Goal: Task Accomplishment & Management: Manage account settings

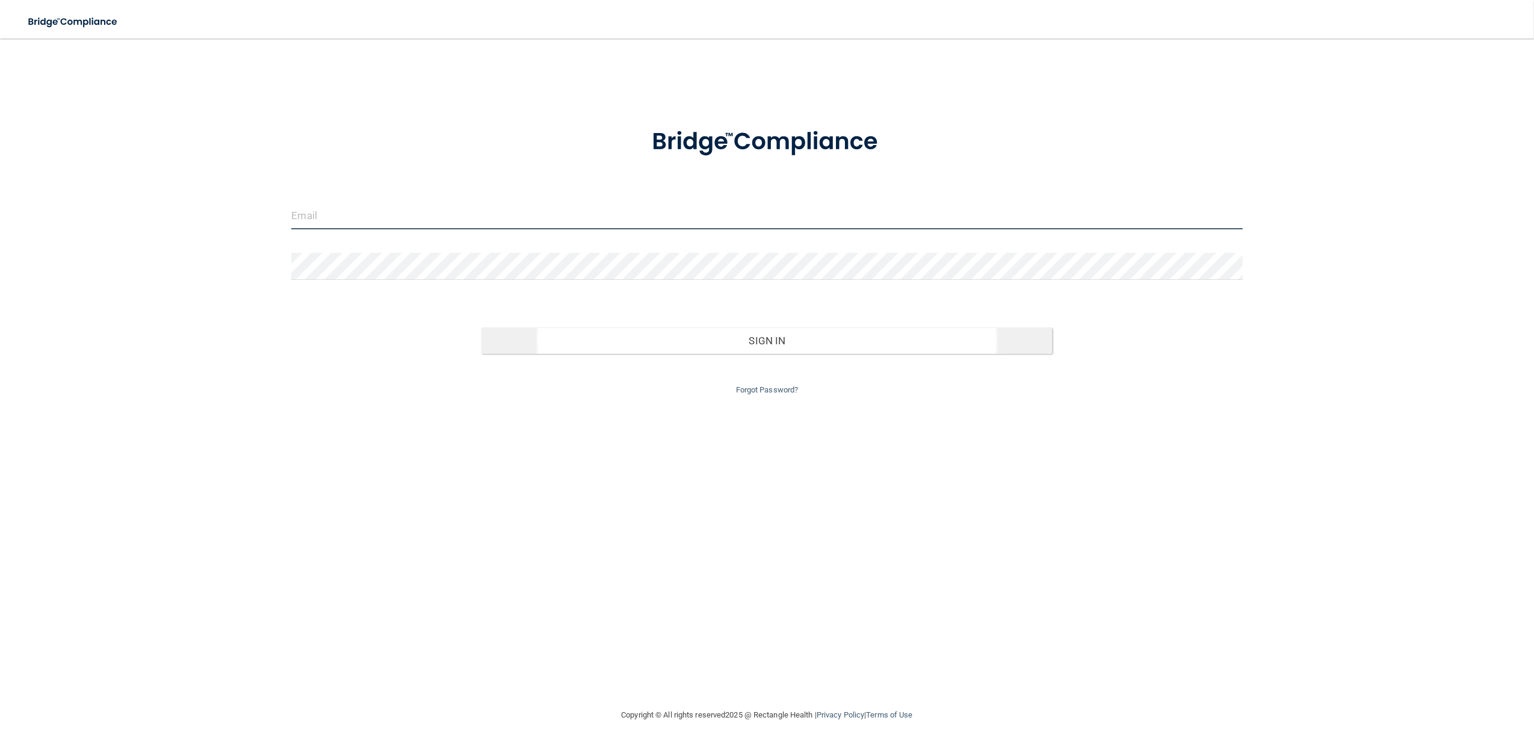
type input "[EMAIL_ADDRESS][DOMAIN_NAME]"
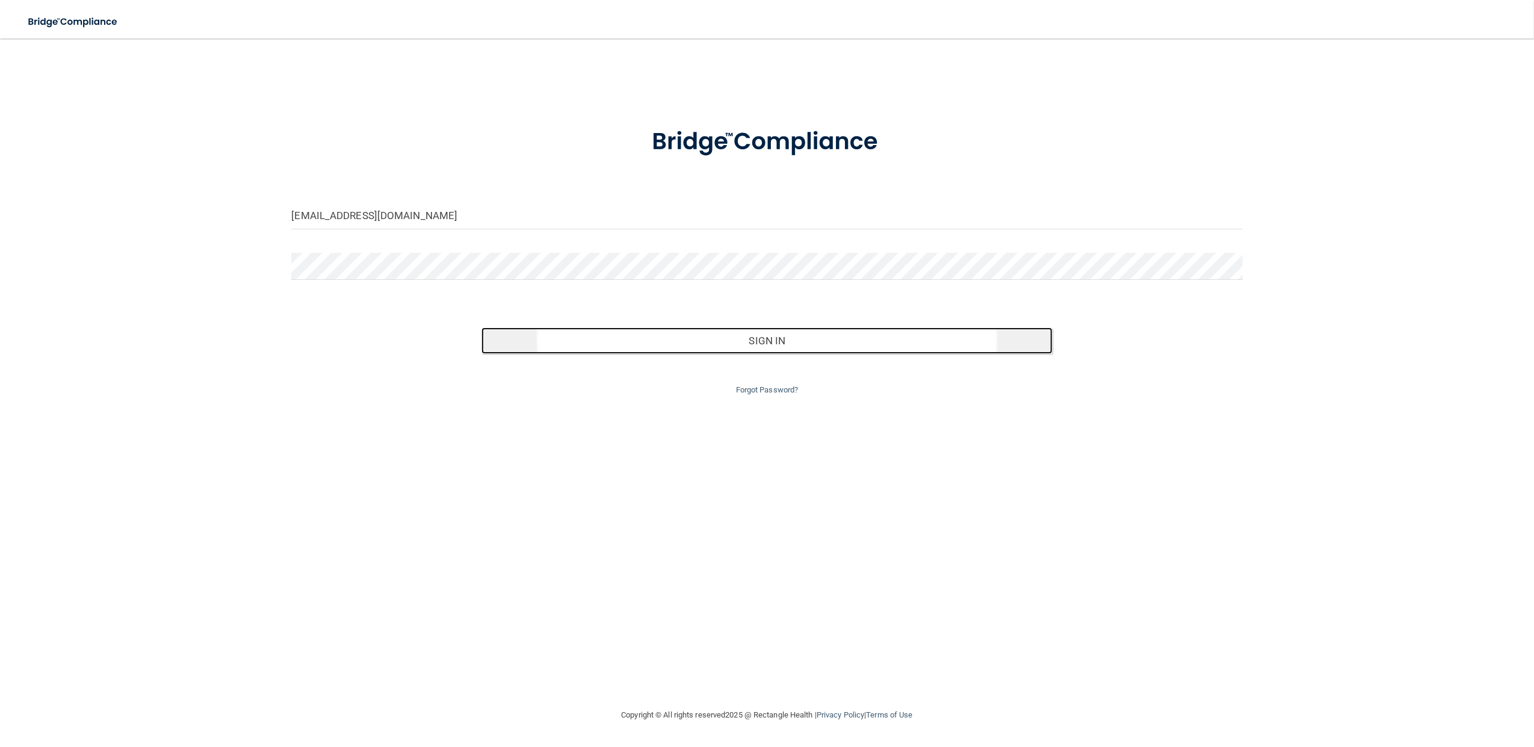
click at [799, 343] on button "Sign In" at bounding box center [766, 340] width 571 height 26
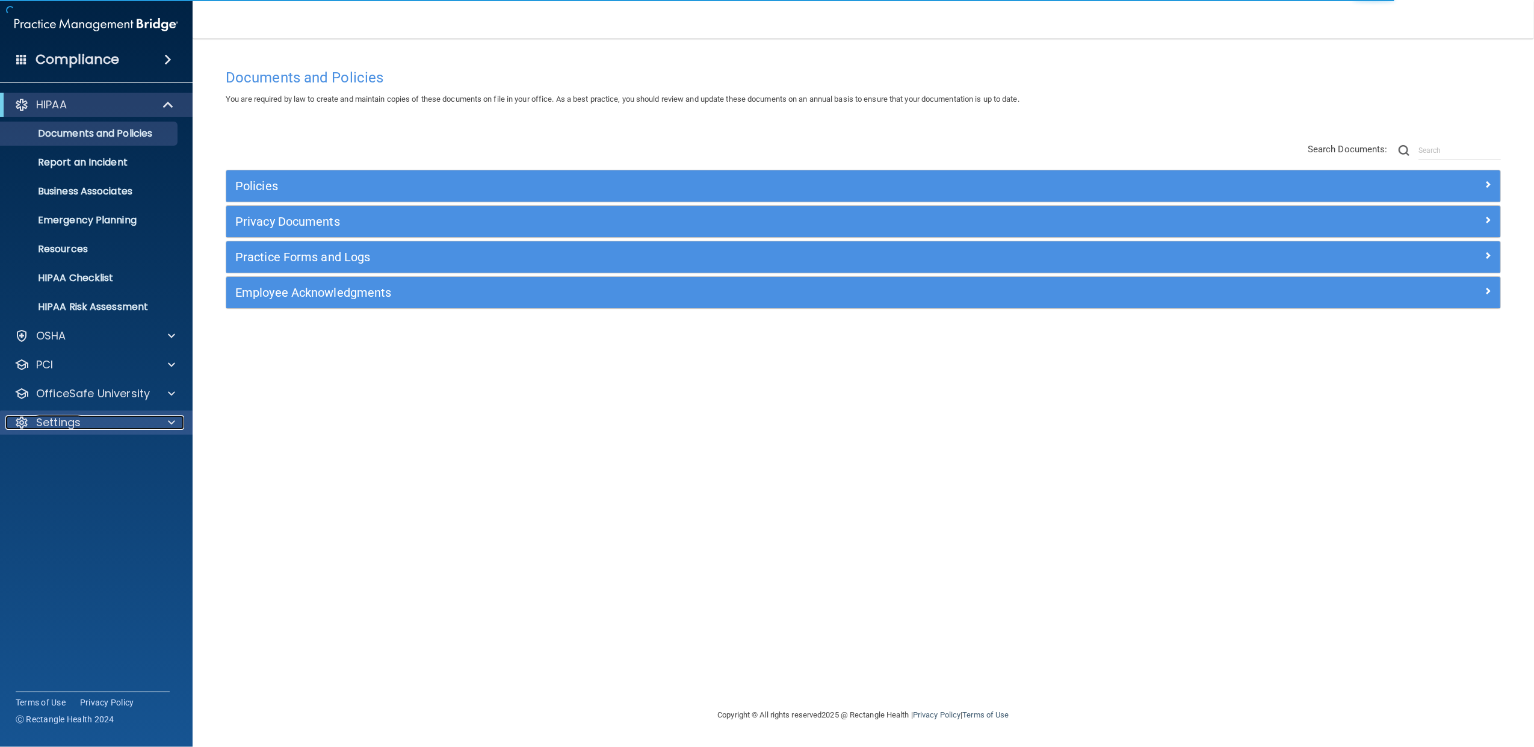
click at [159, 422] on div at bounding box center [170, 422] width 30 height 14
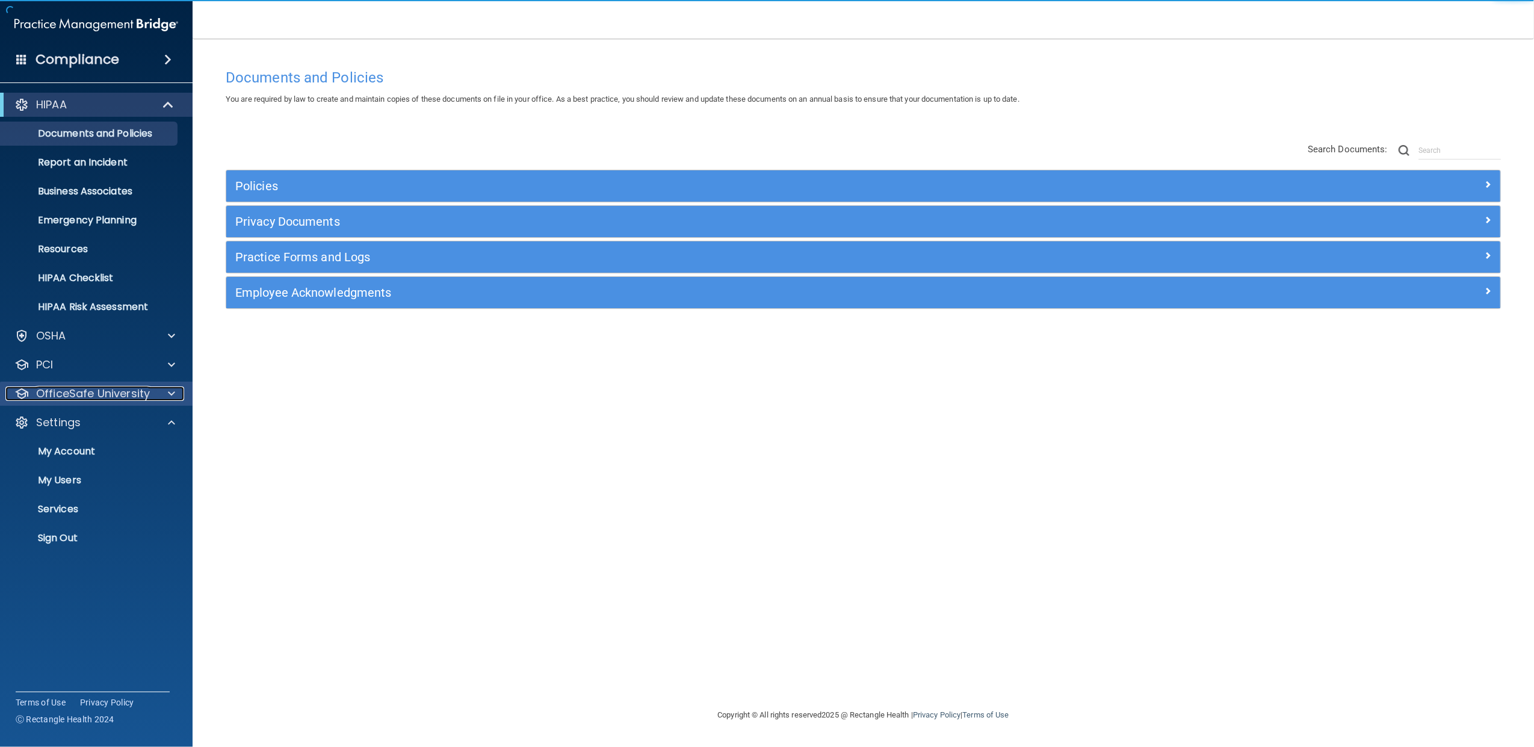
click at [165, 390] on div at bounding box center [170, 393] width 30 height 14
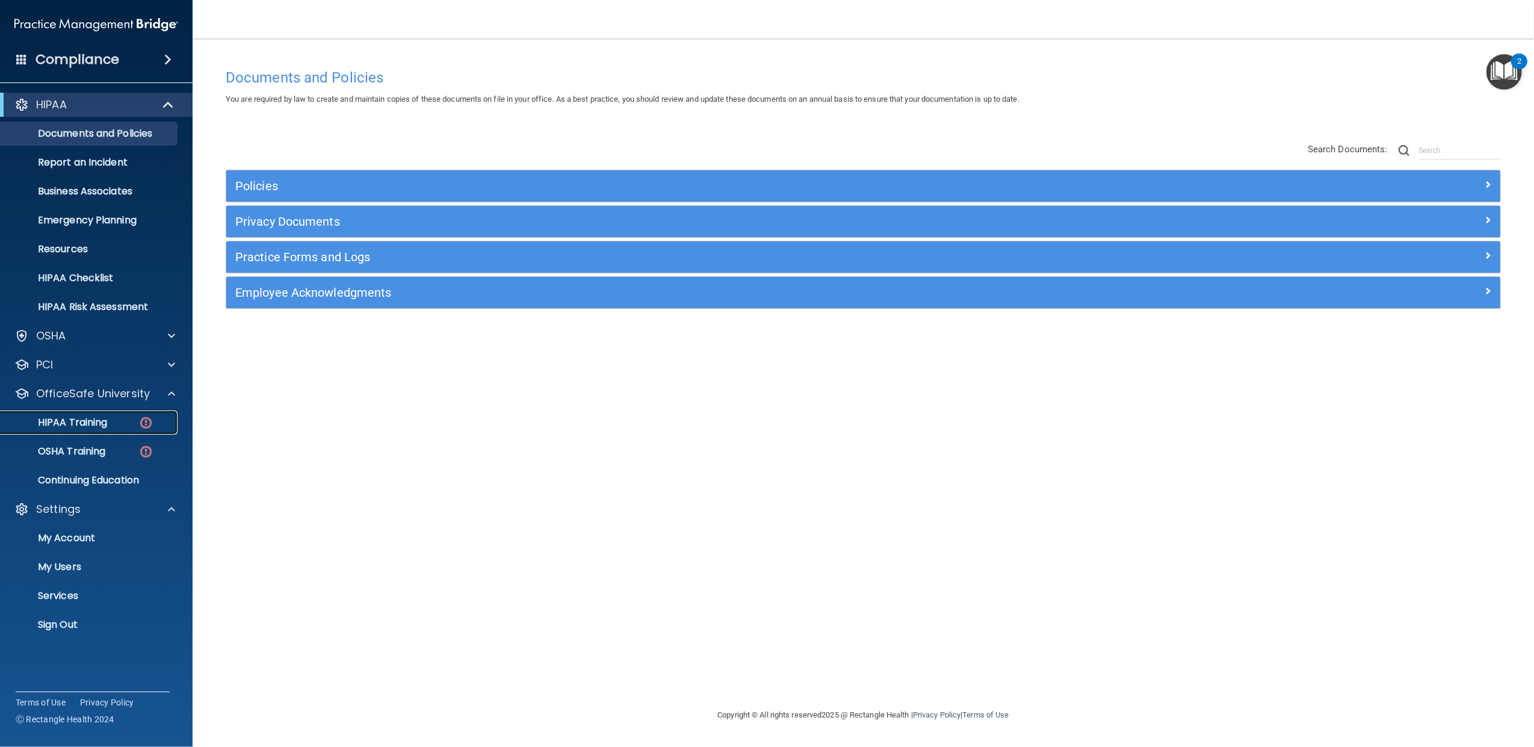
click at [84, 422] on p "HIPAA Training" at bounding box center [57, 422] width 99 height 12
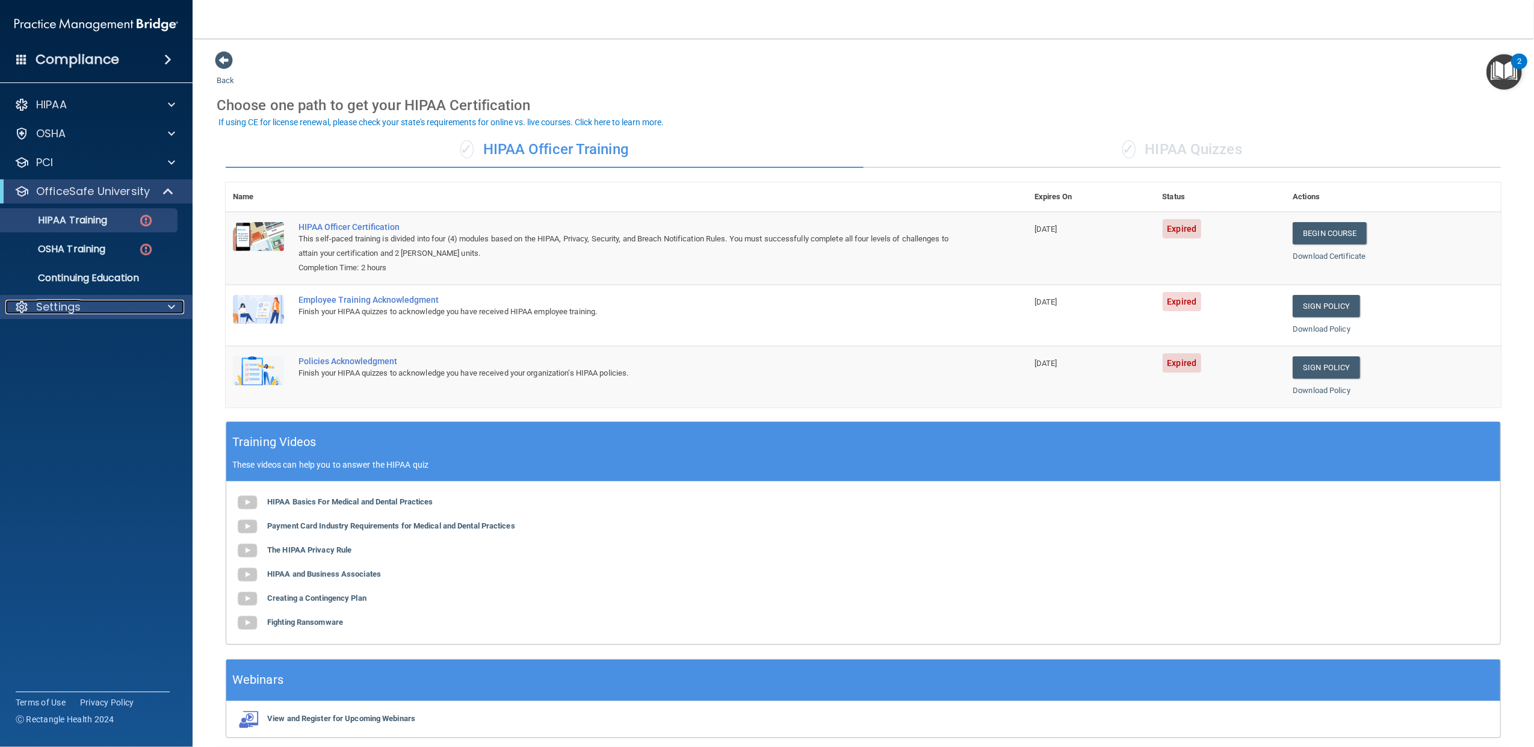
click at [164, 309] on div at bounding box center [170, 307] width 30 height 14
click at [66, 359] on p "My Users" at bounding box center [90, 365] width 164 height 12
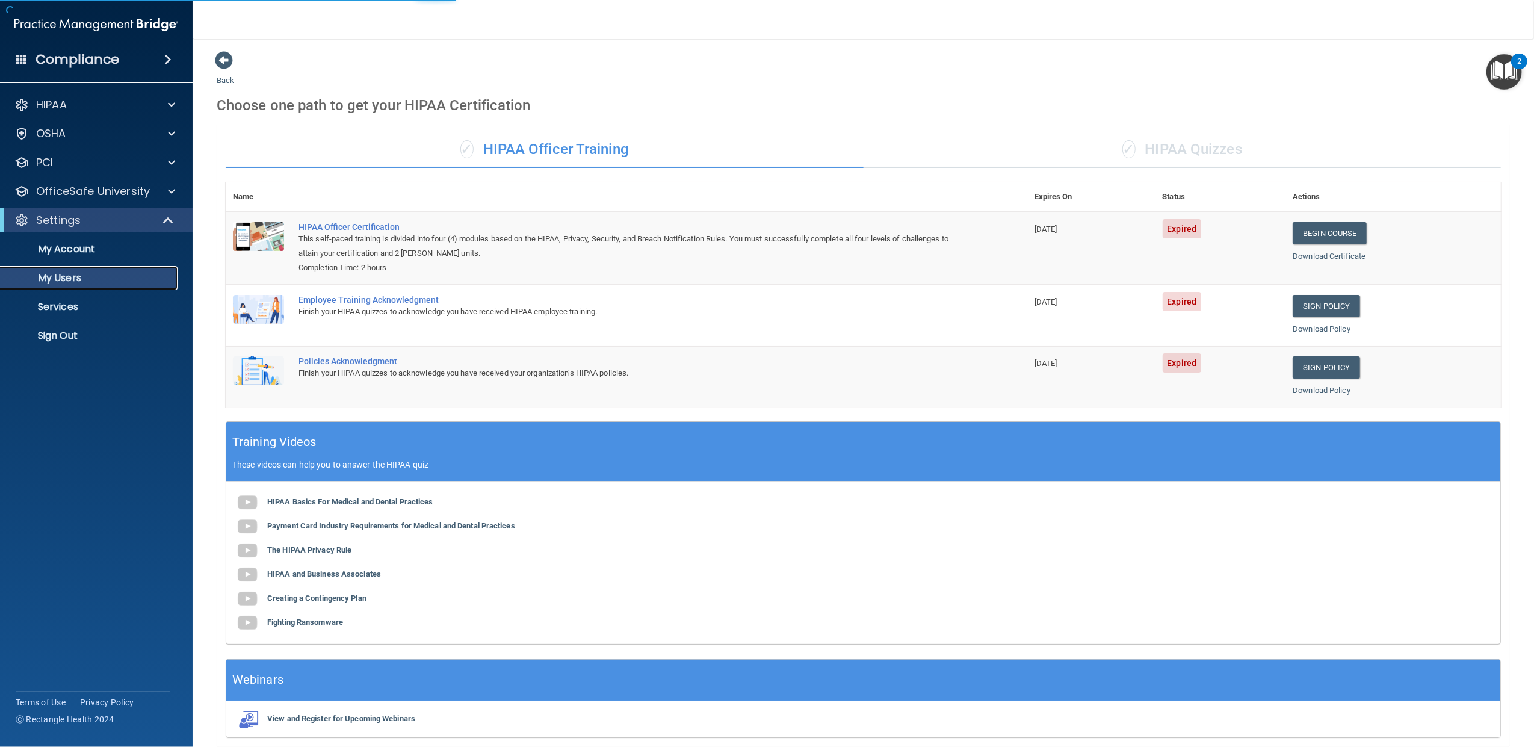
select select "20"
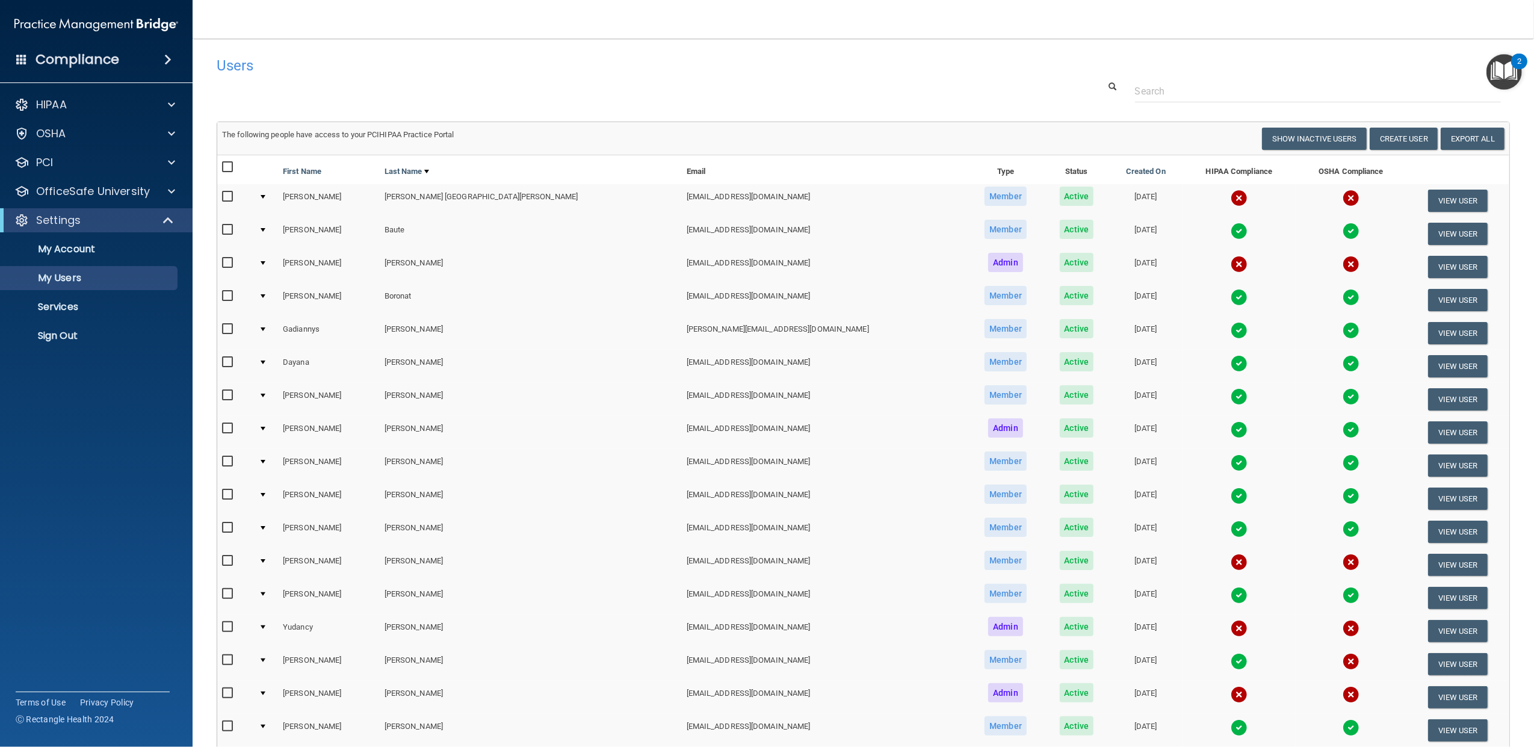
click at [265, 195] on div at bounding box center [263, 197] width 5 height 4
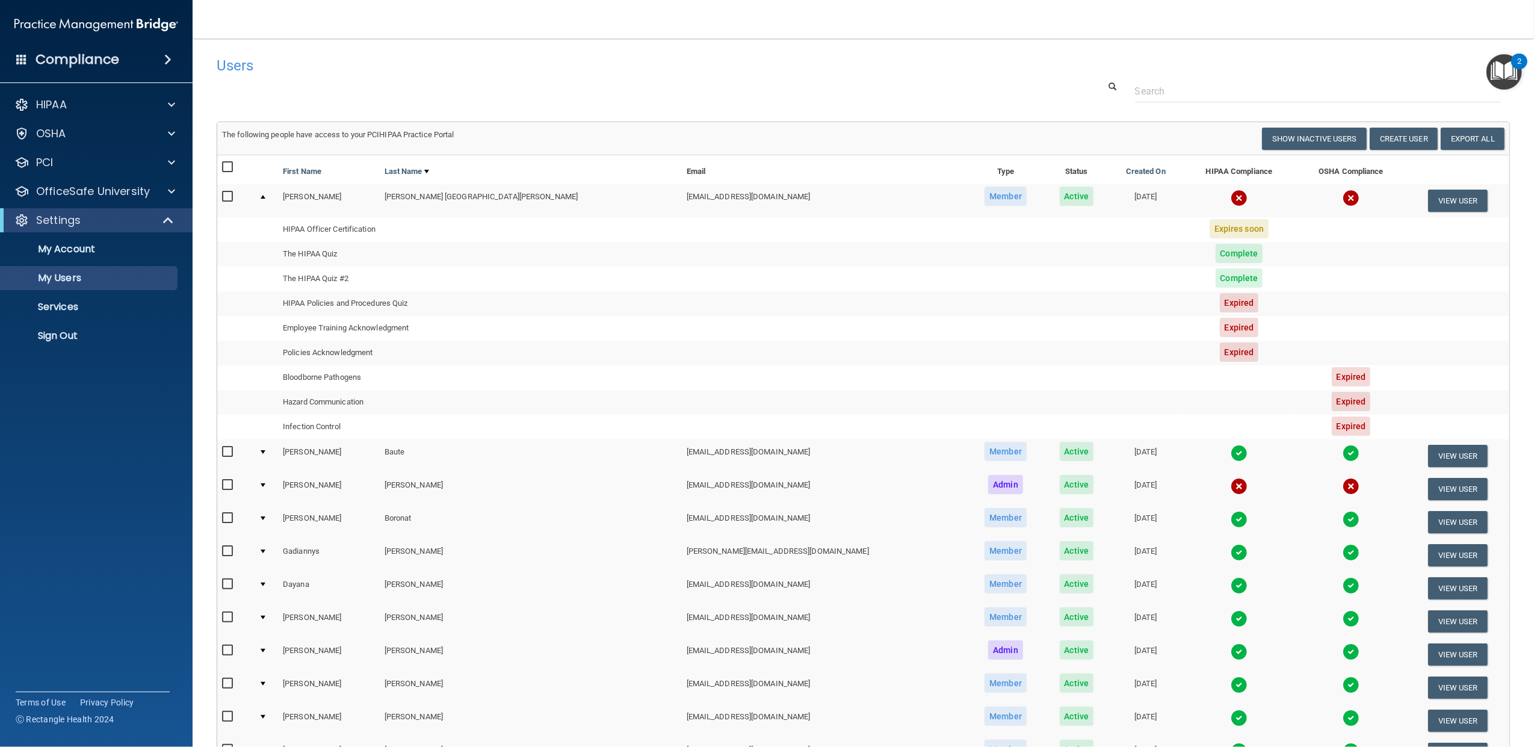
click at [267, 195] on td at bounding box center [266, 200] width 24 height 32
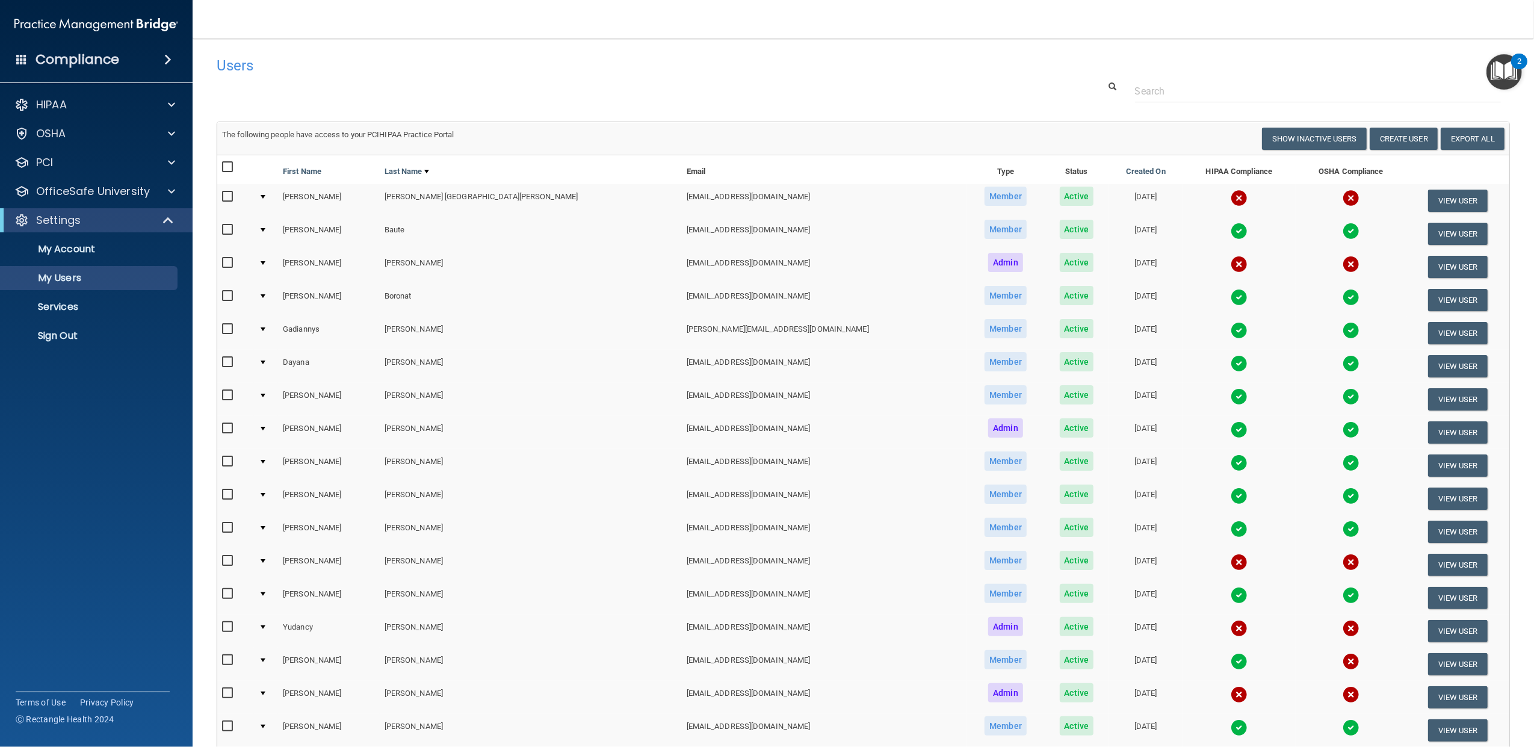
click at [265, 229] on div at bounding box center [263, 230] width 5 height 4
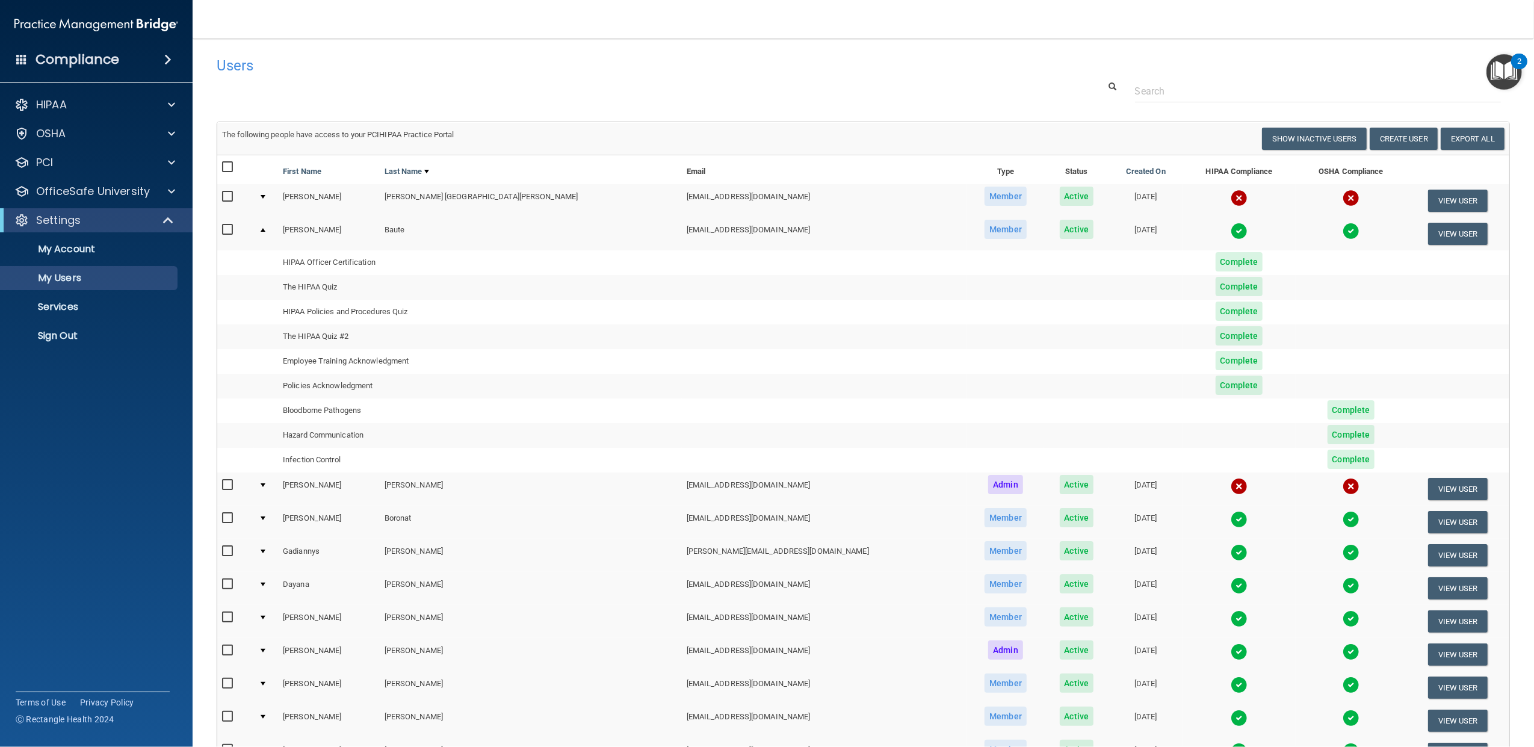
click at [268, 230] on td at bounding box center [266, 233] width 24 height 32
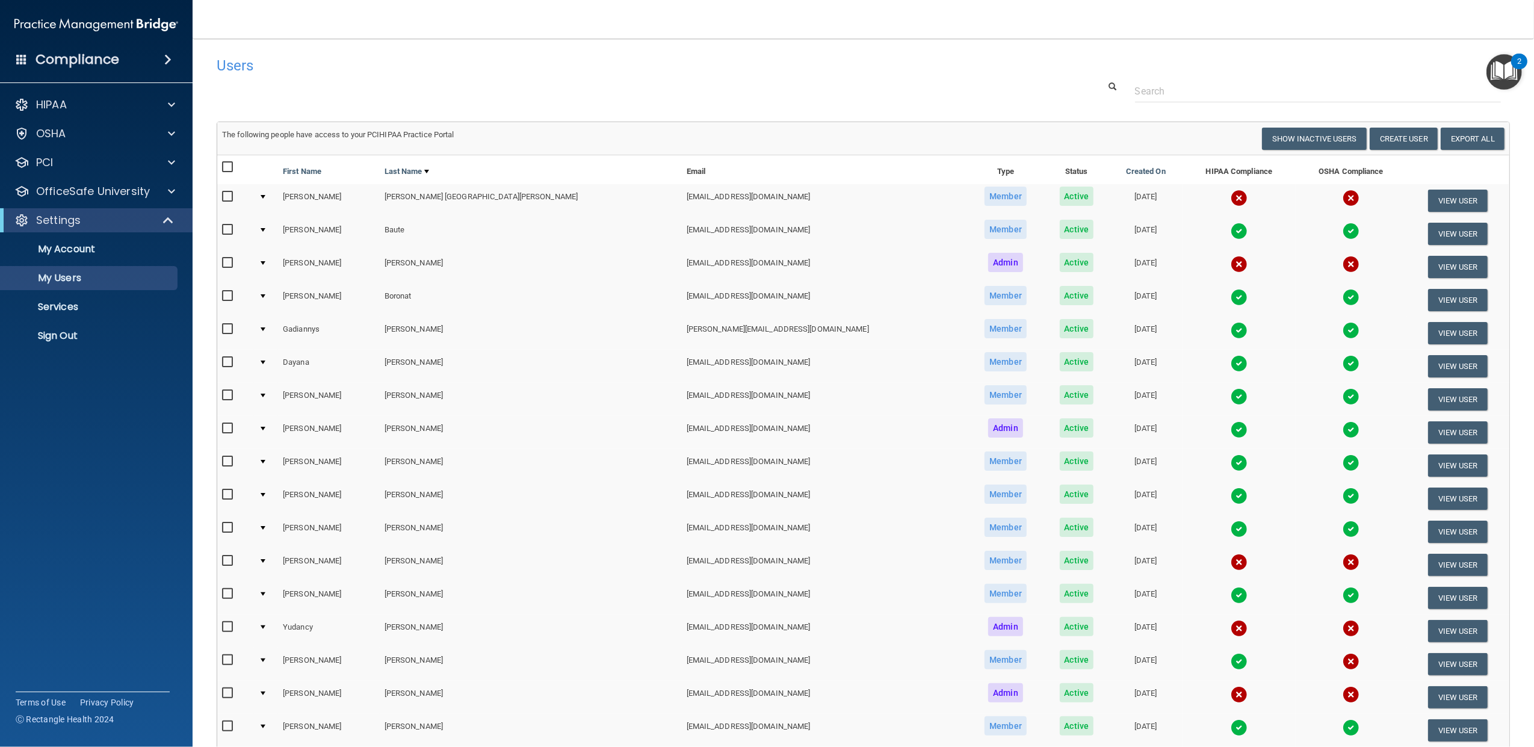
click at [273, 260] on td at bounding box center [266, 266] width 24 height 33
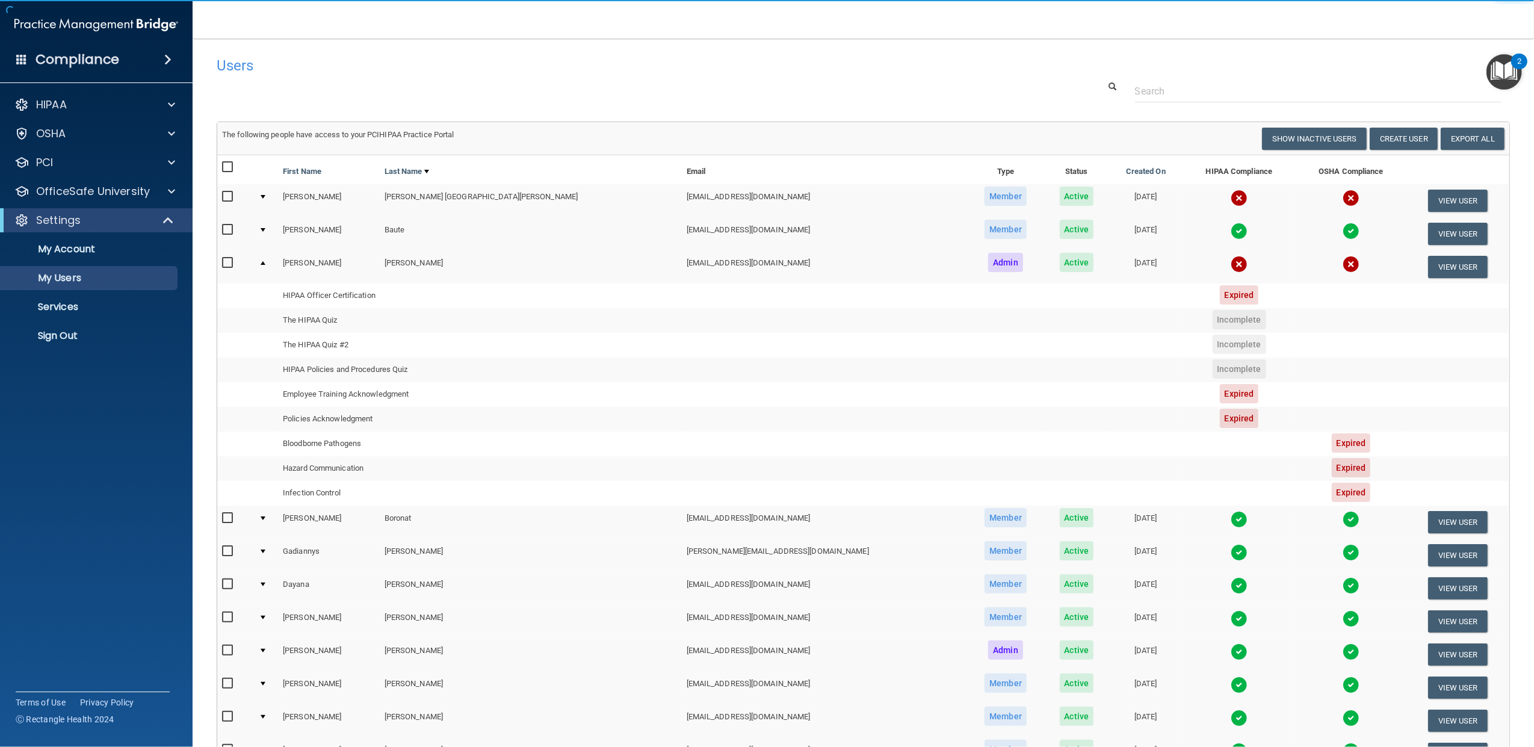
click at [265, 264] on div at bounding box center [263, 263] width 5 height 4
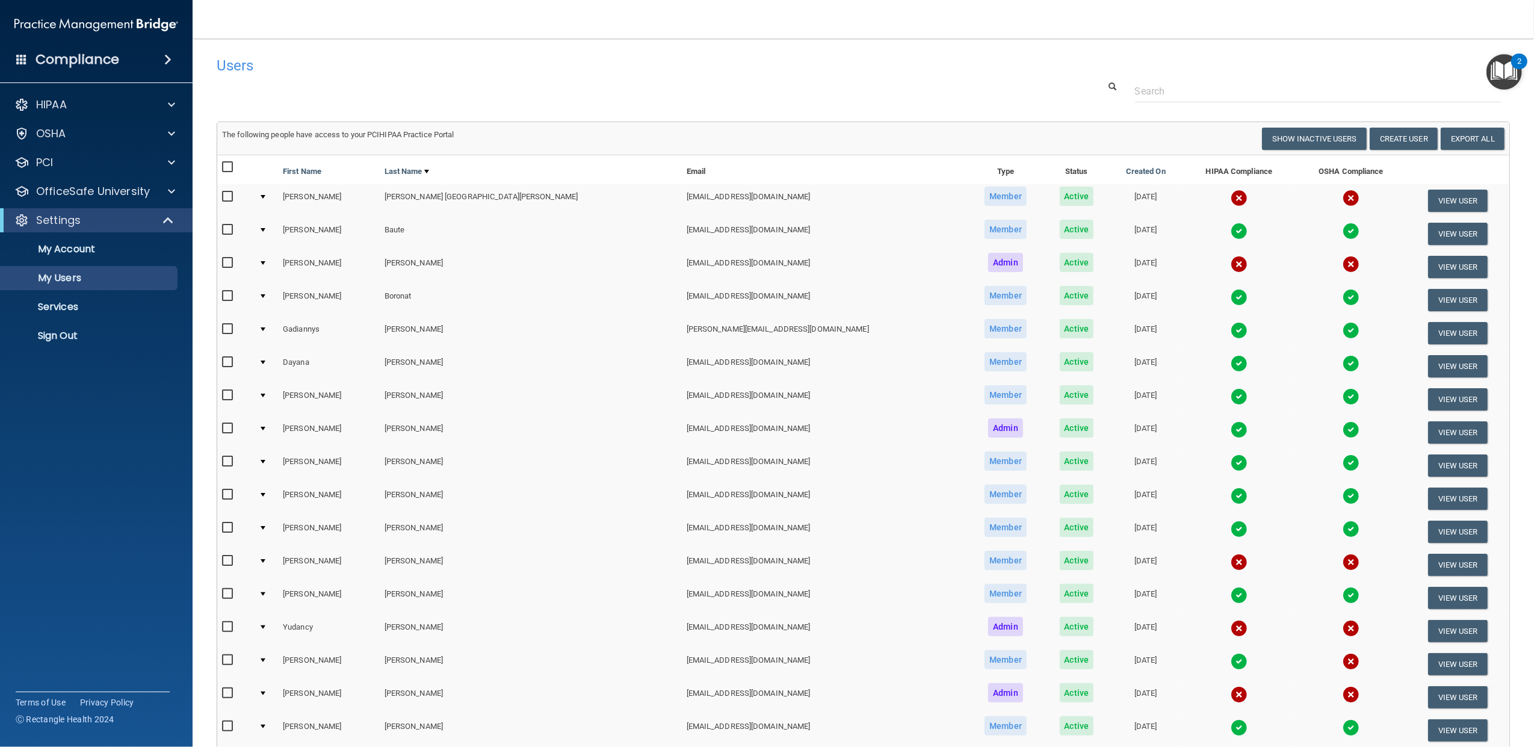
click at [271, 292] on td at bounding box center [266, 299] width 24 height 33
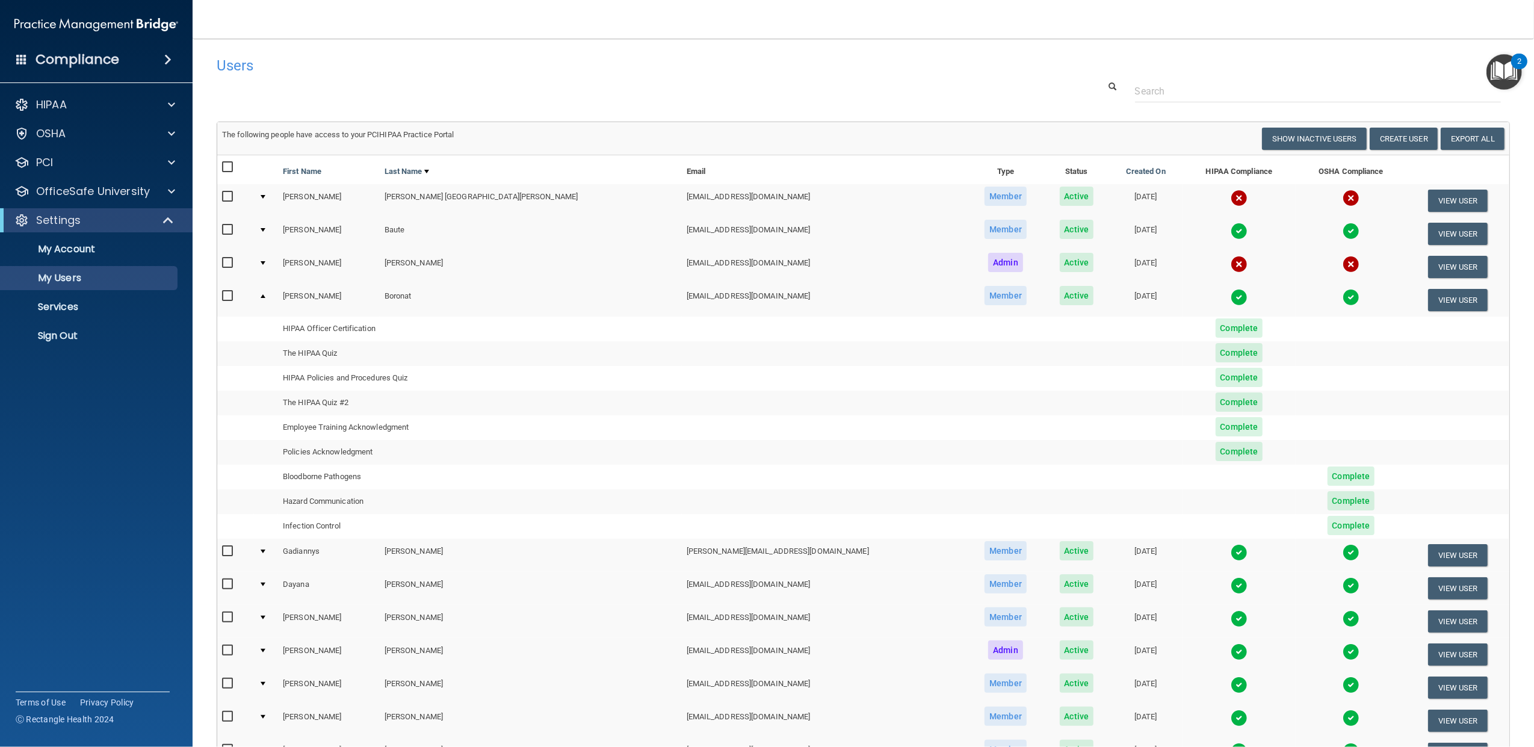
click at [265, 551] on div at bounding box center [263, 551] width 5 height 4
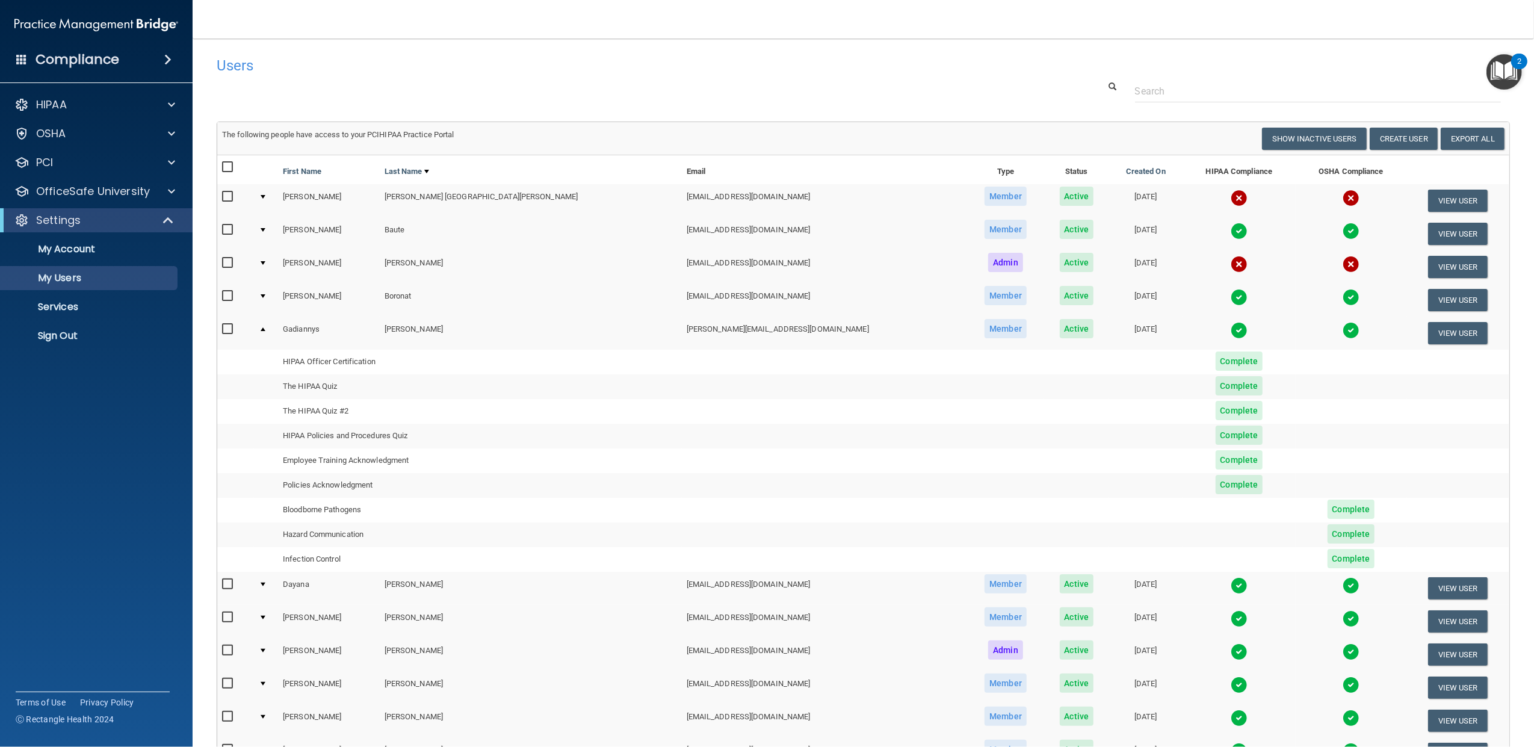
click at [272, 583] on td at bounding box center [266, 588] width 24 height 33
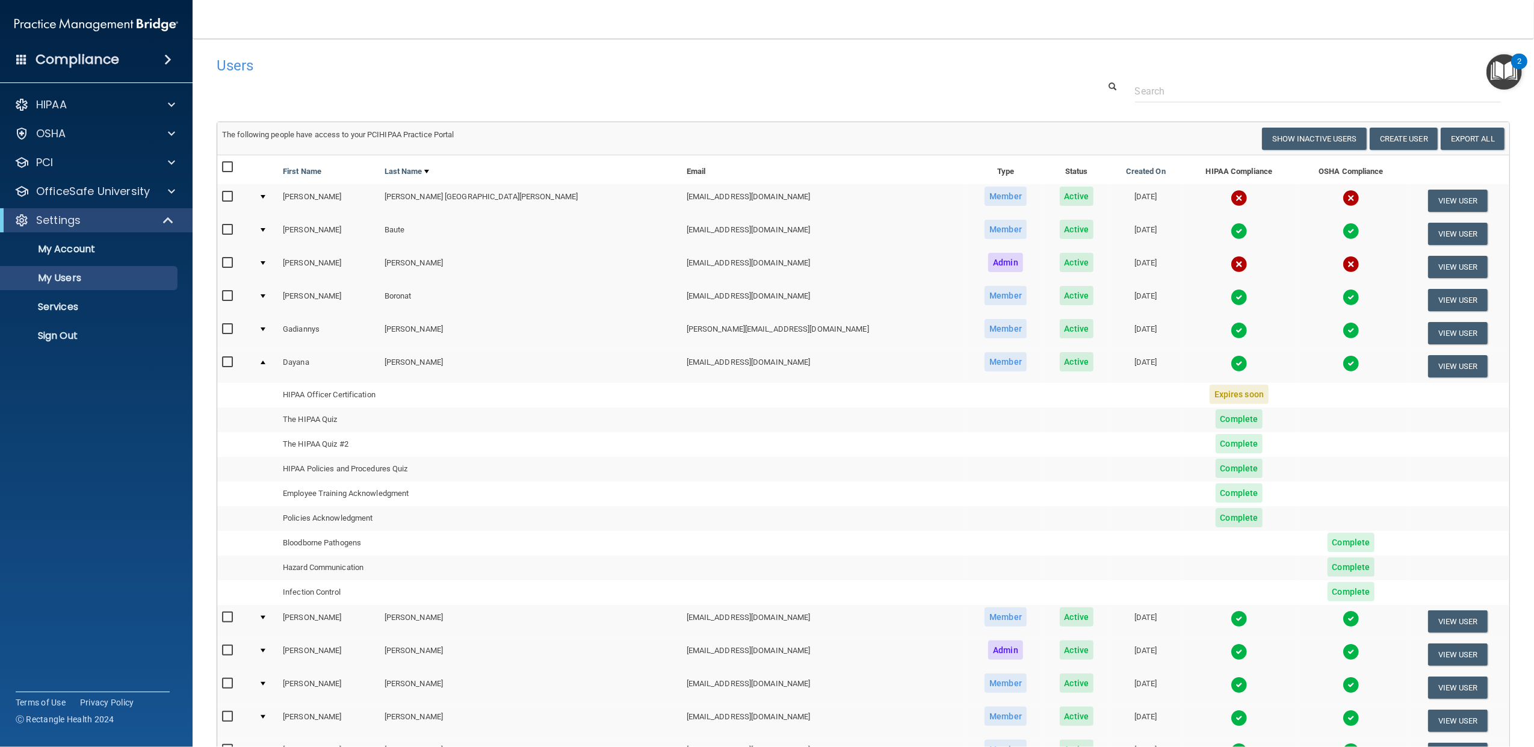
click at [265, 617] on div at bounding box center [263, 618] width 5 height 4
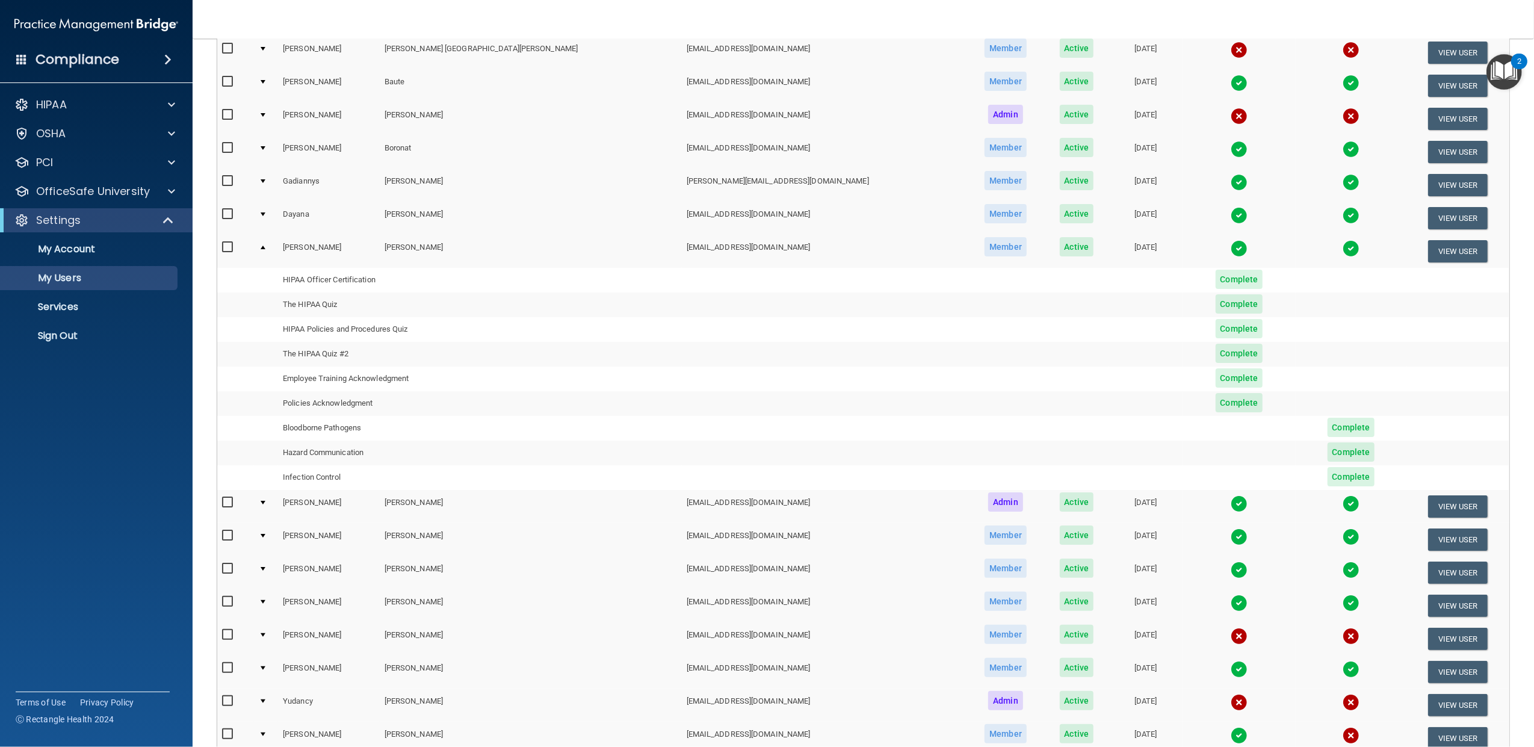
scroll to position [160, 0]
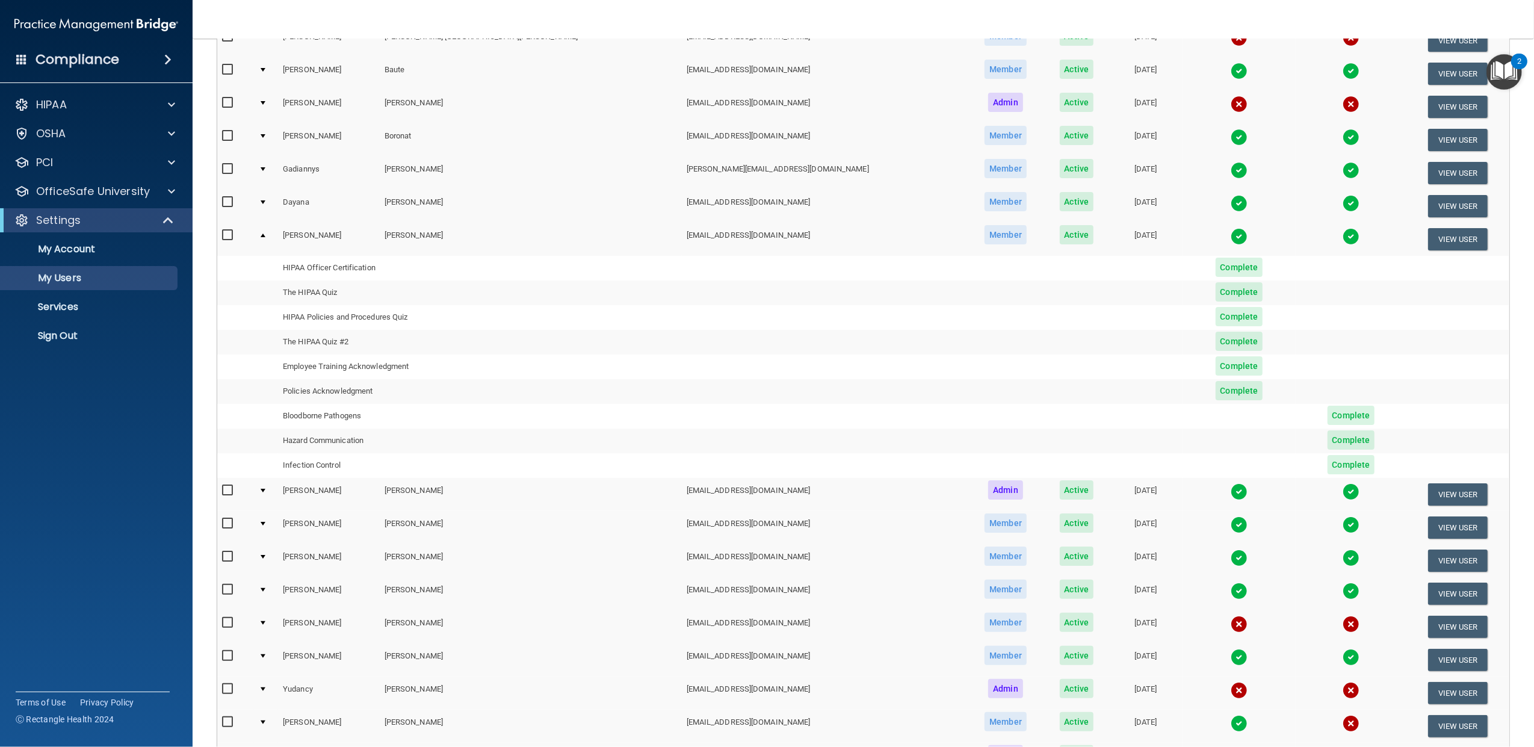
click at [265, 490] on div at bounding box center [263, 491] width 5 height 4
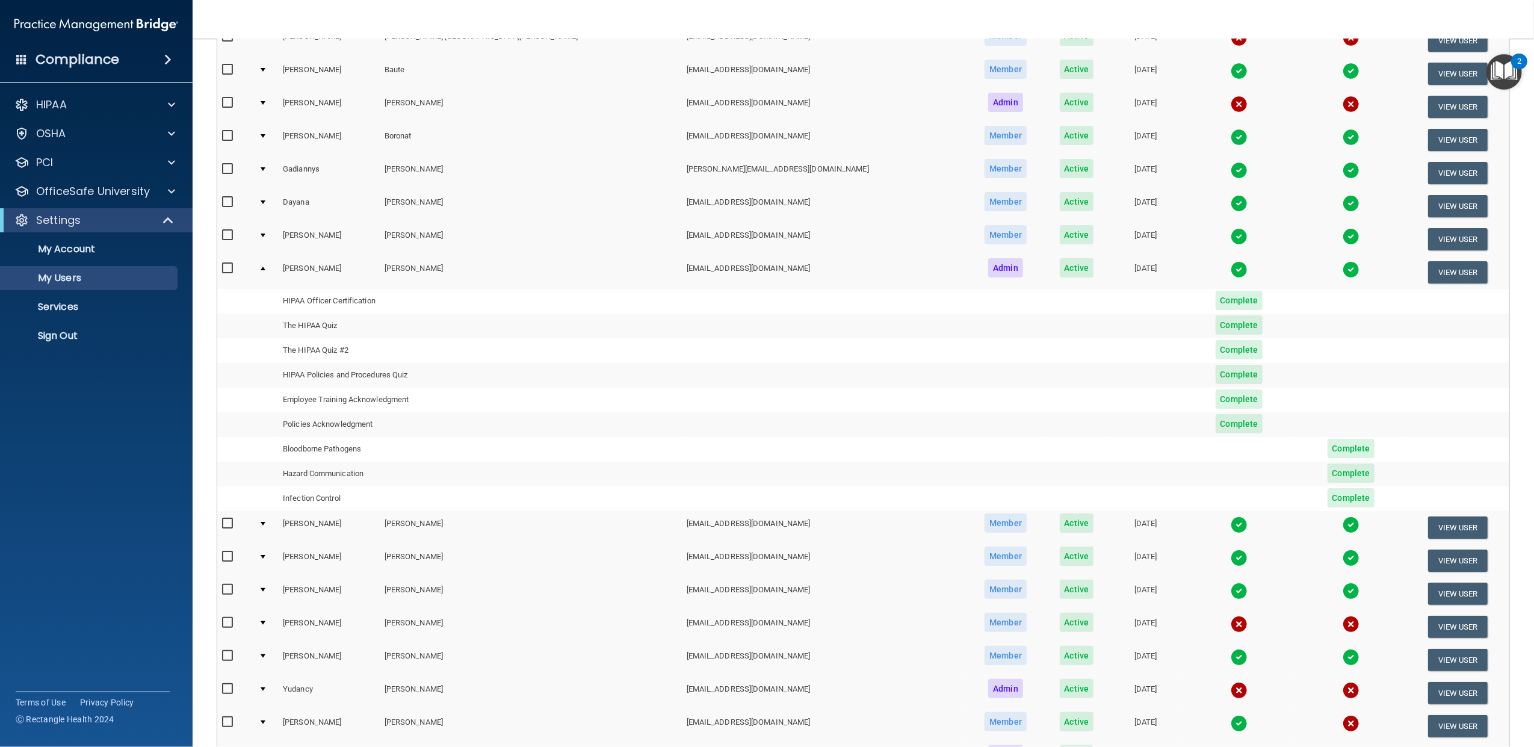
click at [268, 521] on td at bounding box center [266, 527] width 24 height 33
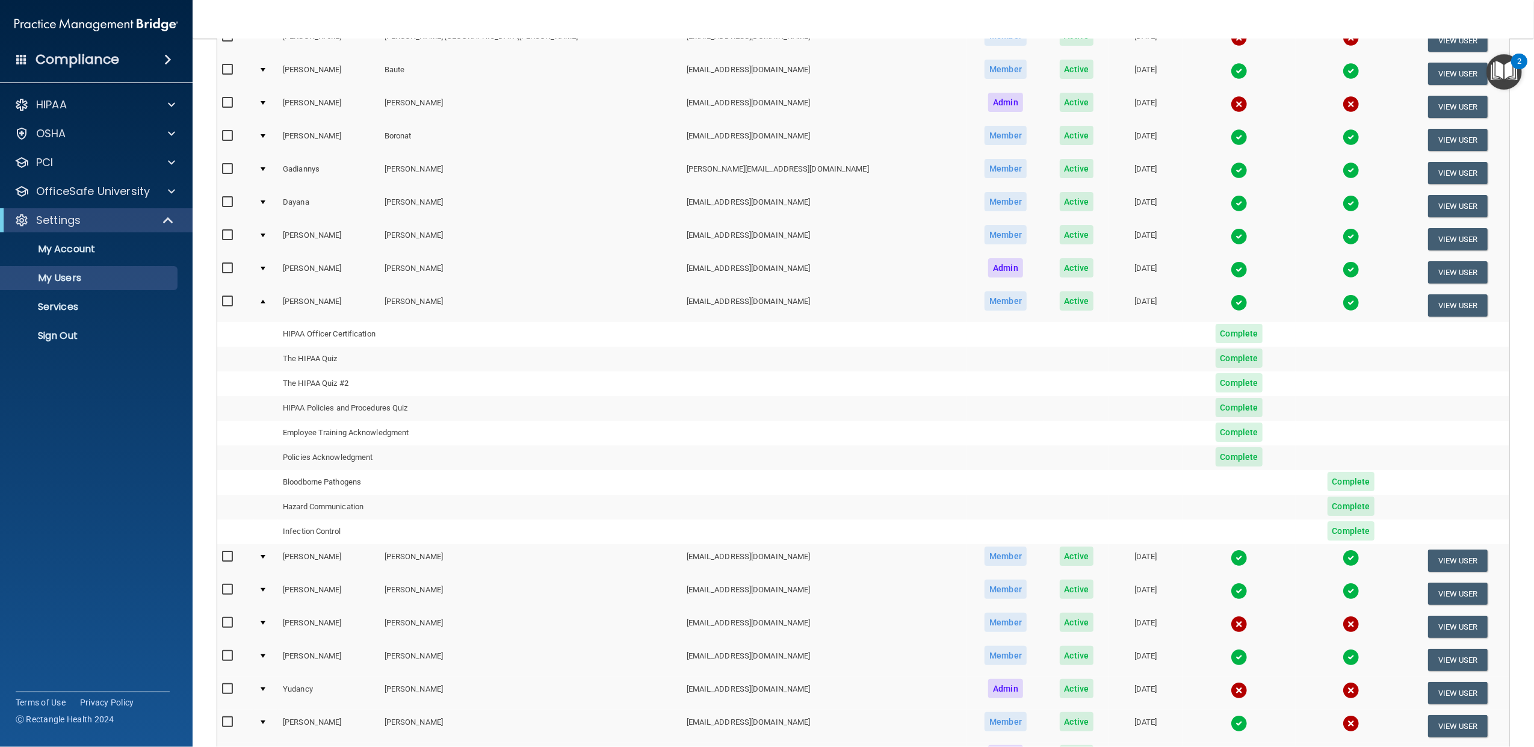
click at [268, 555] on td at bounding box center [266, 560] width 24 height 33
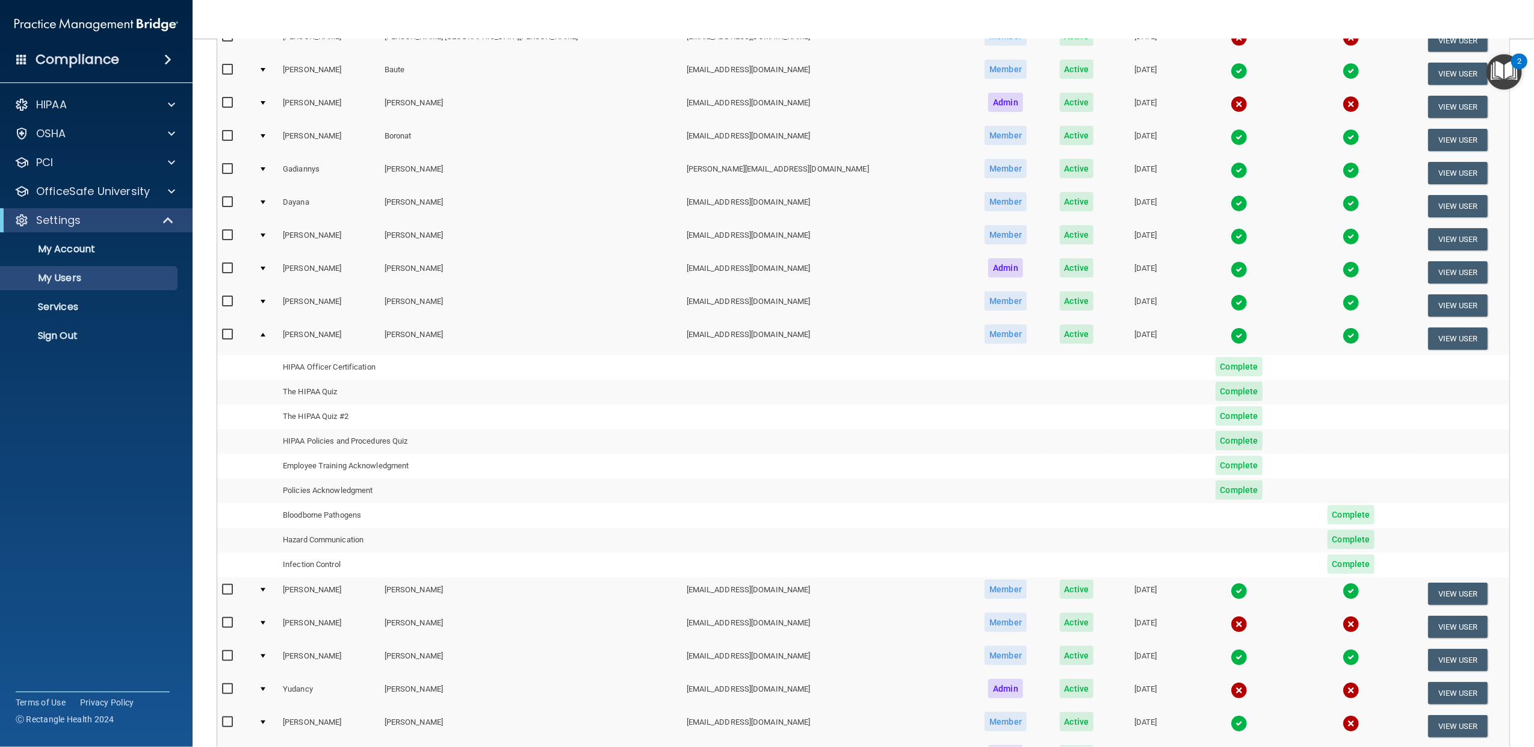
click at [265, 588] on div at bounding box center [263, 590] width 5 height 4
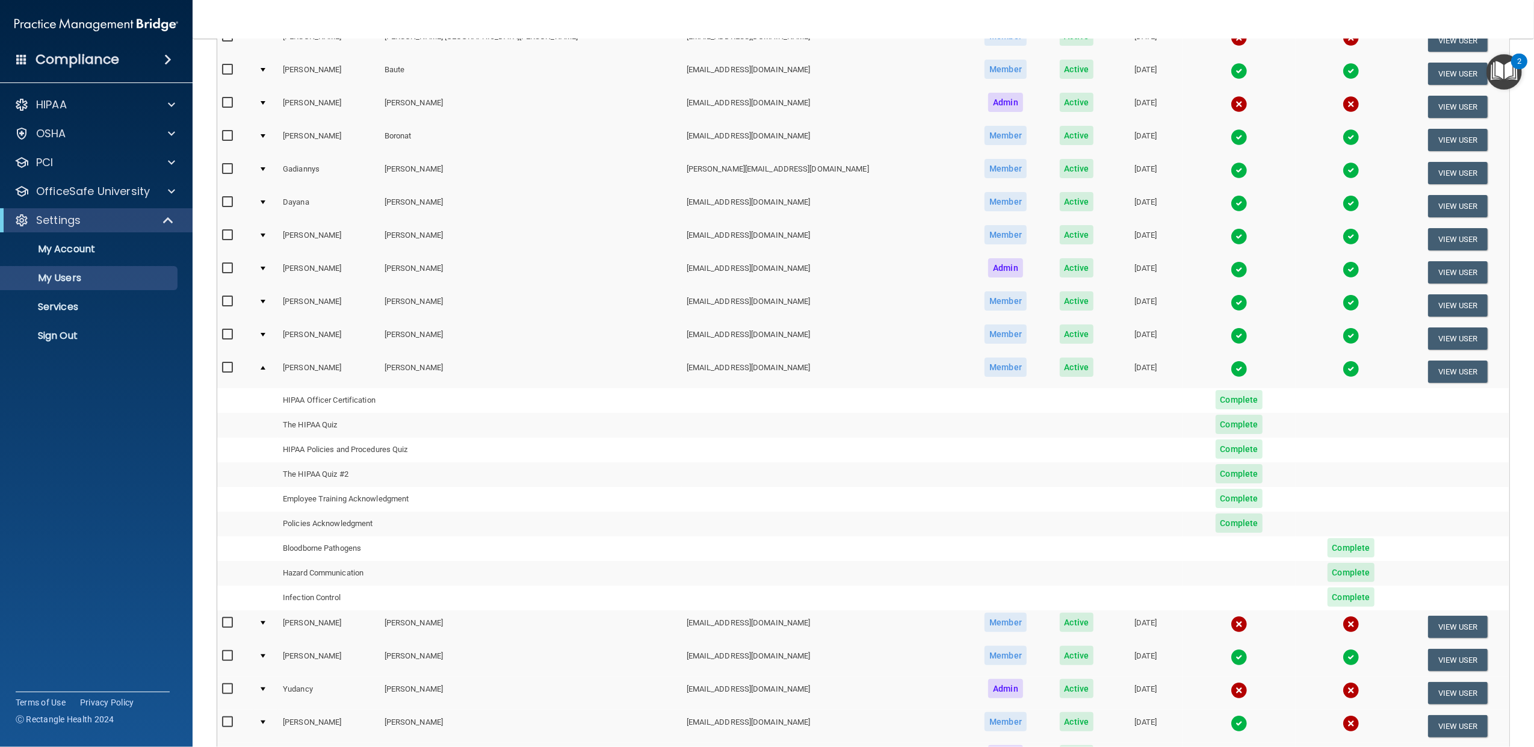
click at [268, 617] on td at bounding box center [266, 626] width 24 height 33
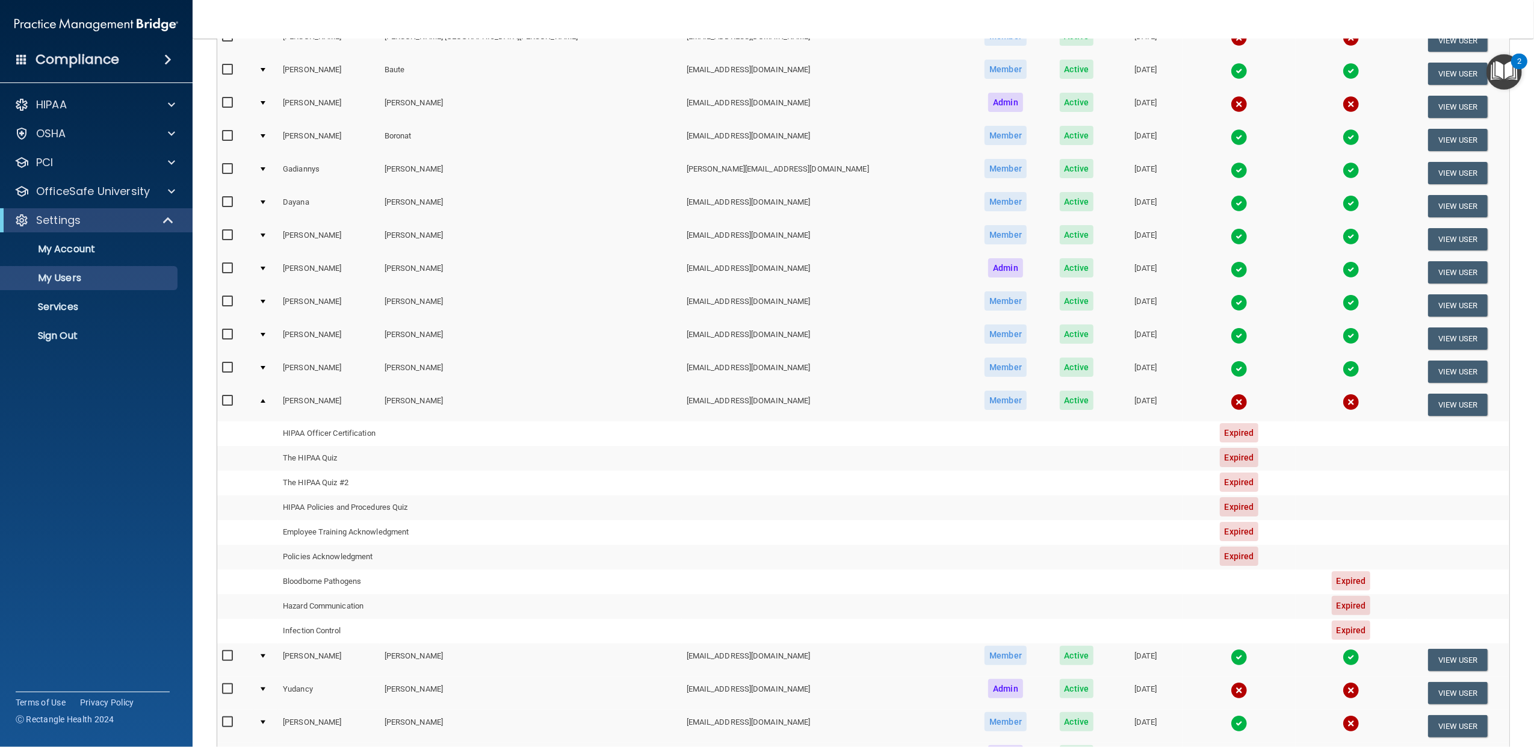
click at [265, 654] on div at bounding box center [263, 656] width 5 height 4
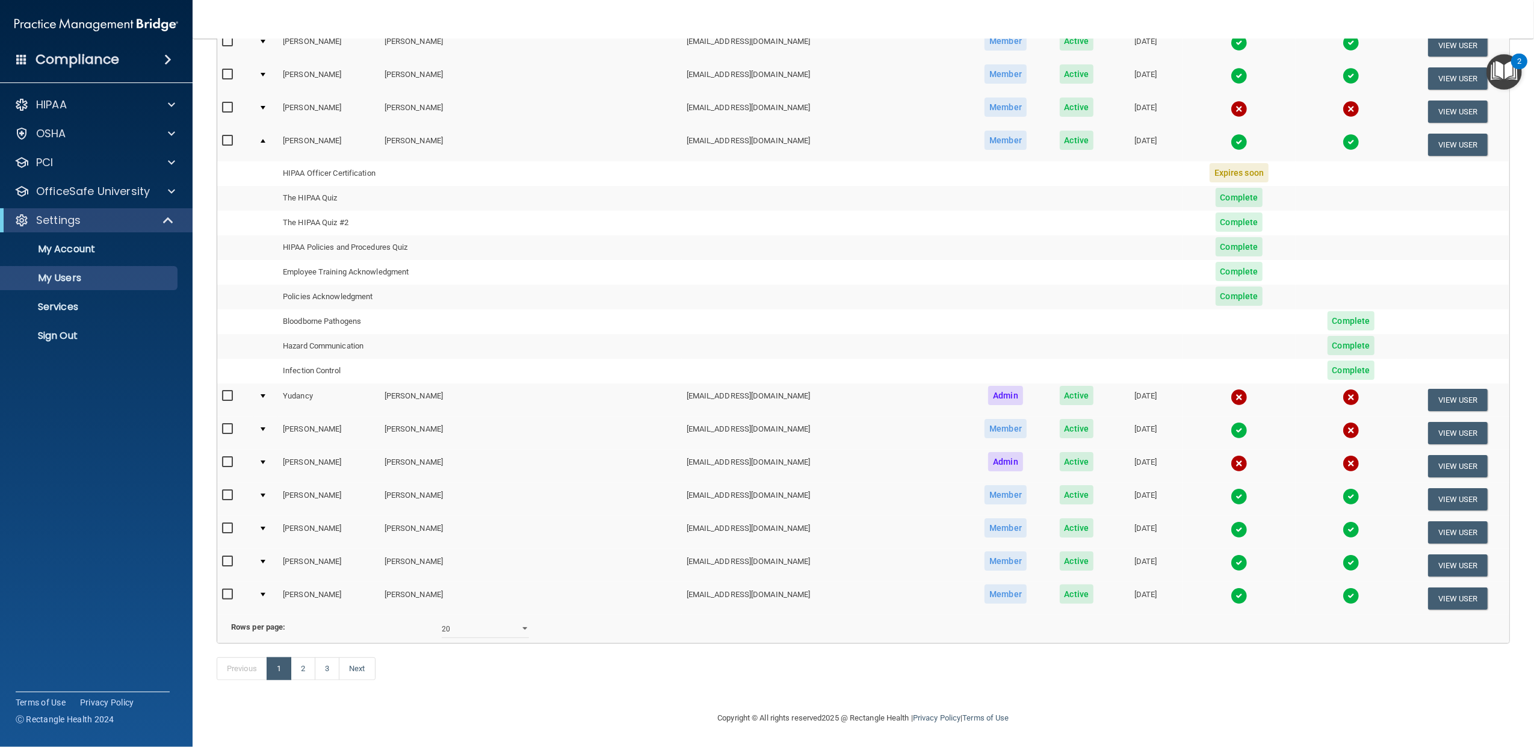
scroll to position [455, 0]
click at [265, 494] on div at bounding box center [263, 496] width 5 height 4
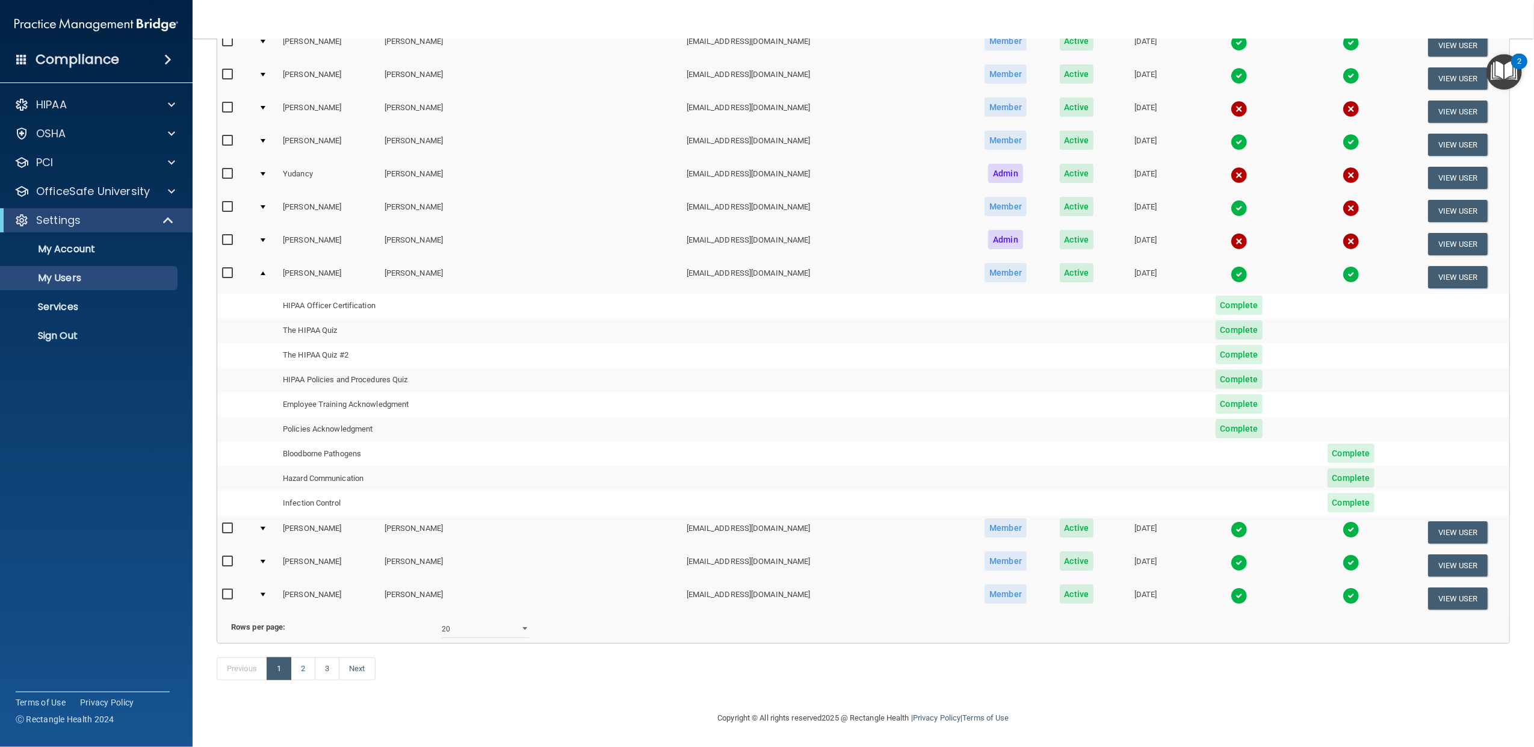
click at [273, 522] on td at bounding box center [266, 532] width 24 height 33
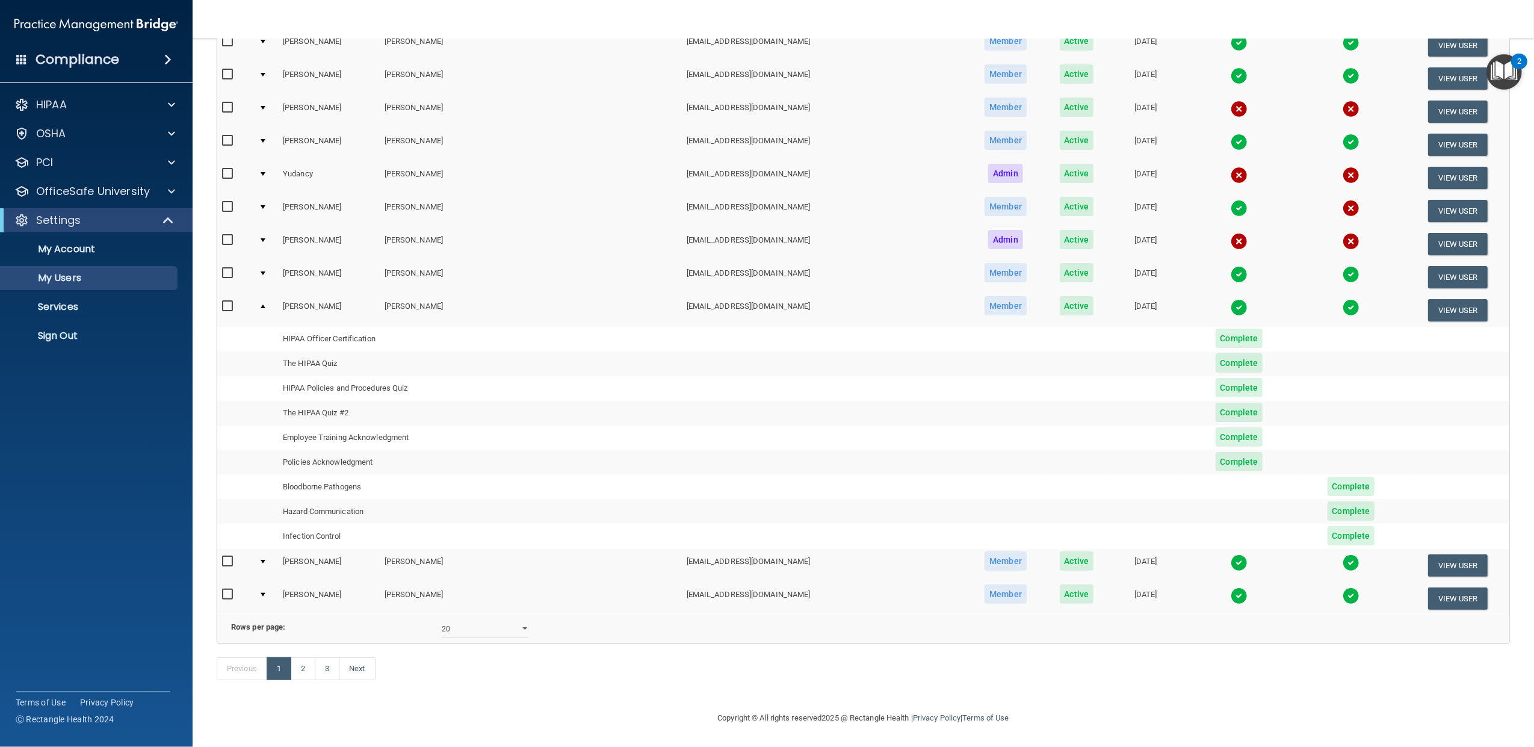
click at [266, 557] on td at bounding box center [266, 565] width 24 height 33
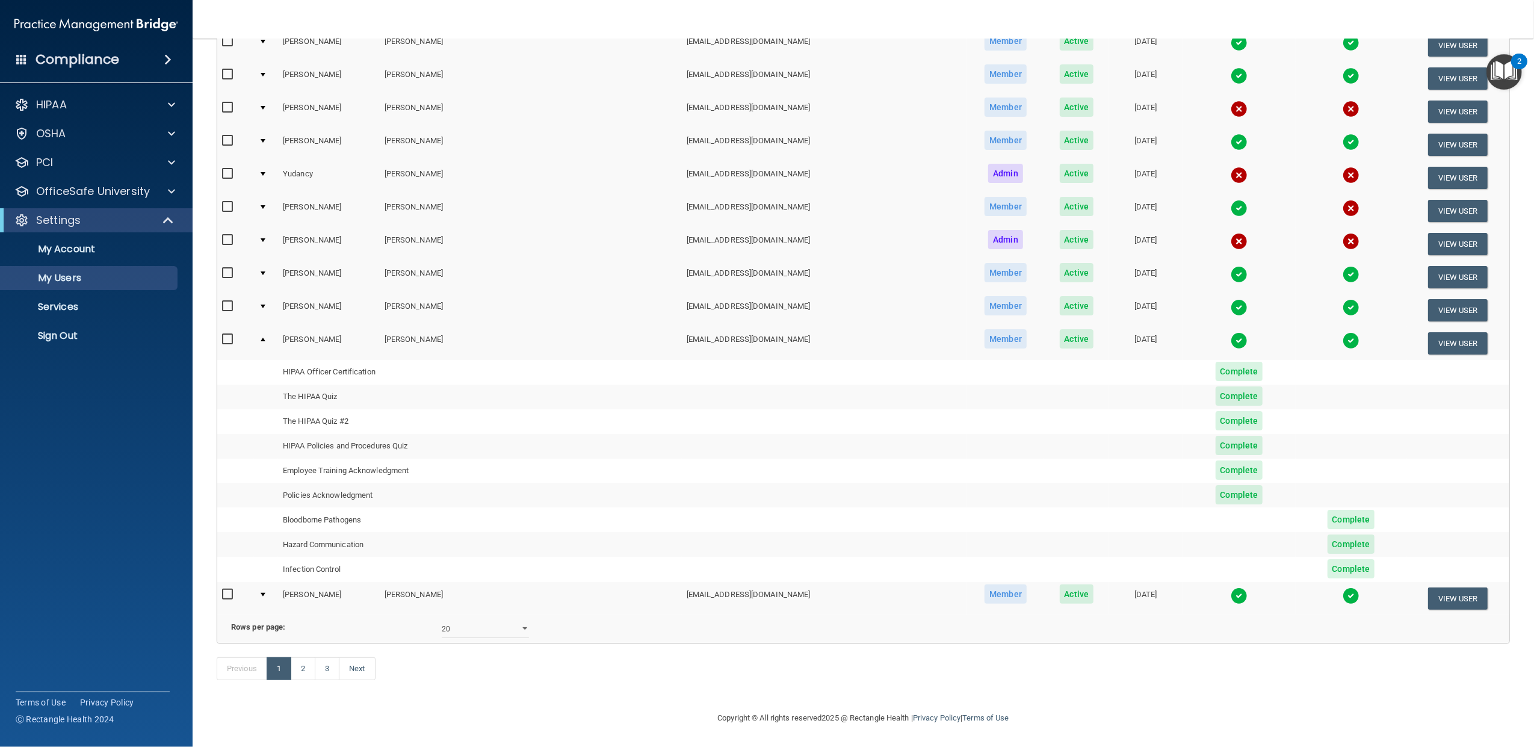
click at [265, 593] on div at bounding box center [263, 595] width 5 height 4
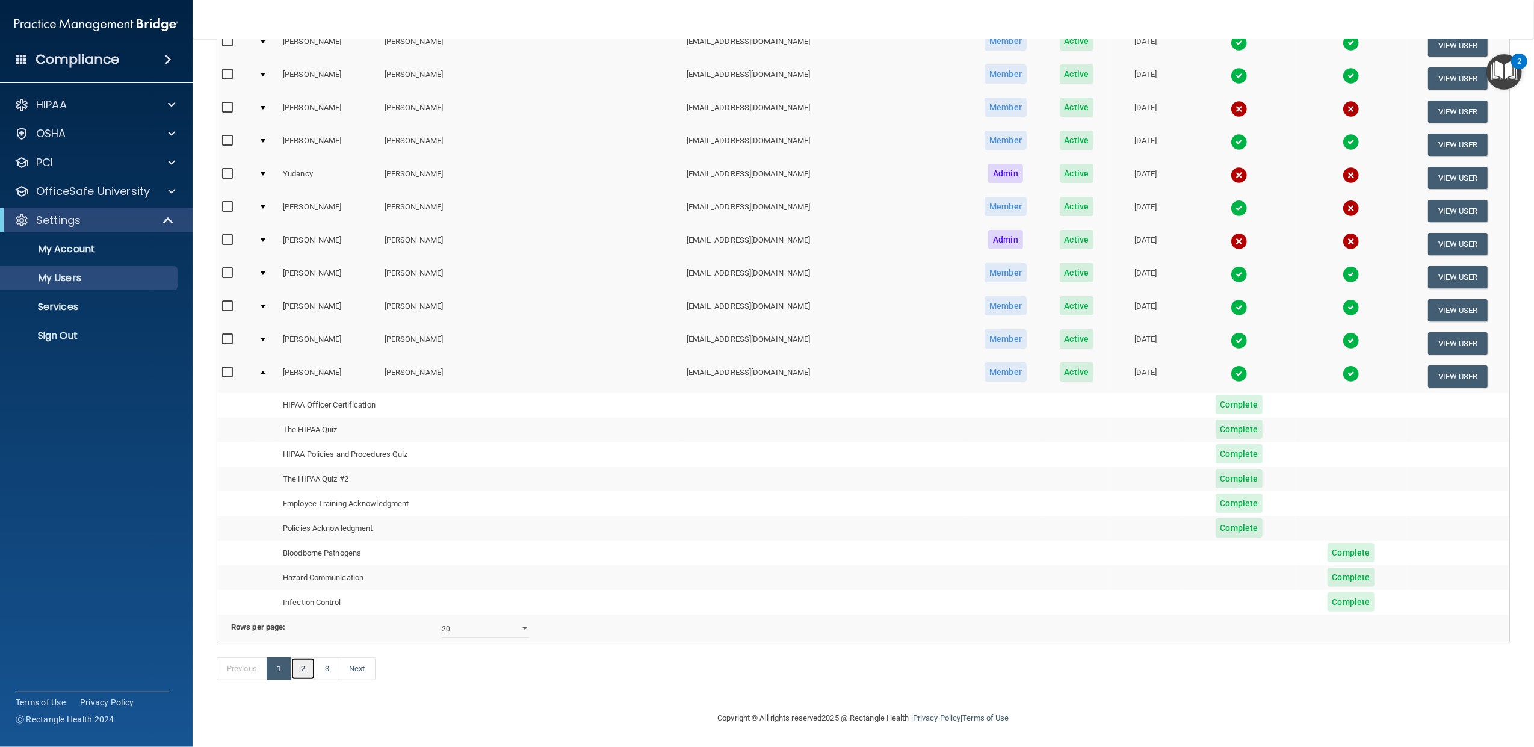
click at [306, 680] on link "2" at bounding box center [303, 668] width 25 height 23
select select "20"
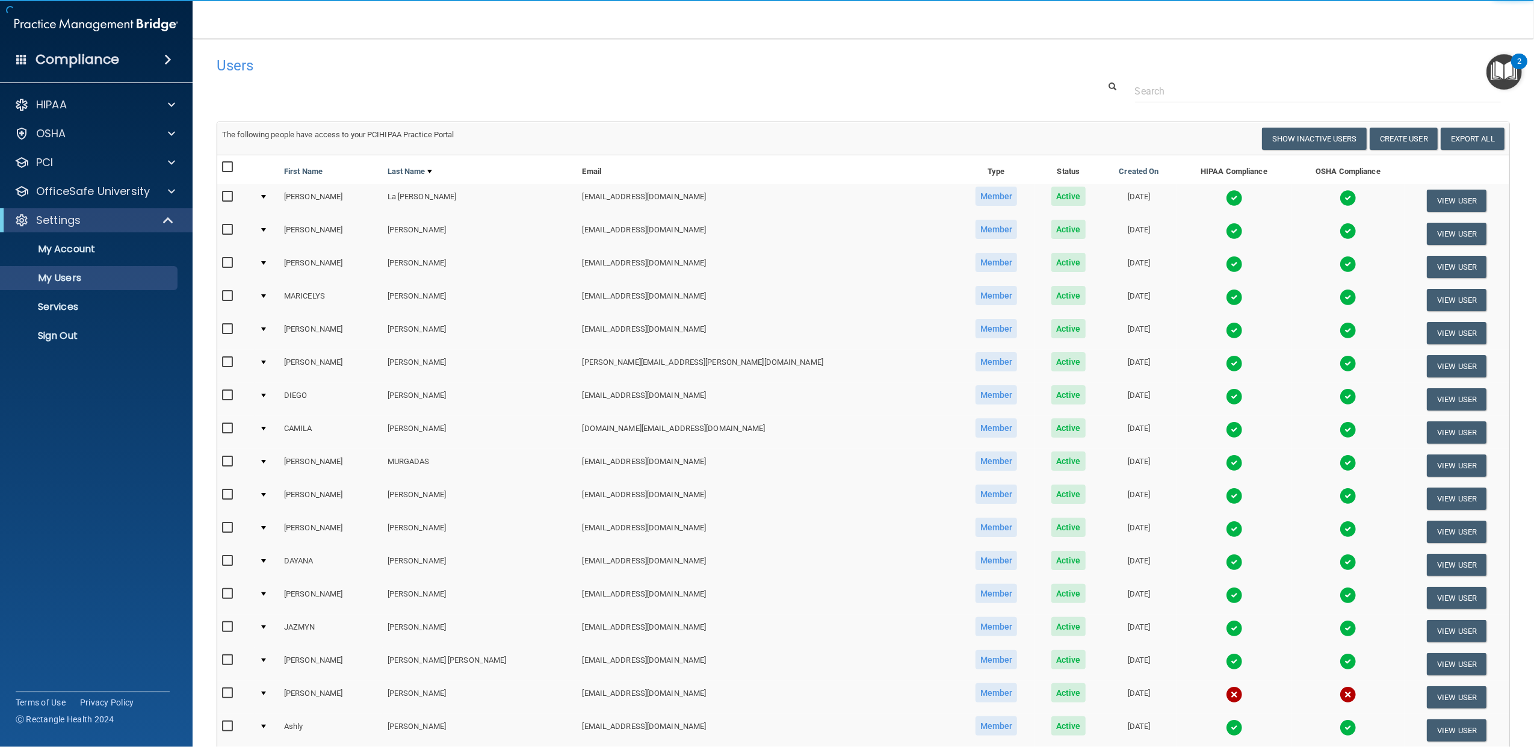
click at [266, 195] on div at bounding box center [263, 197] width 5 height 4
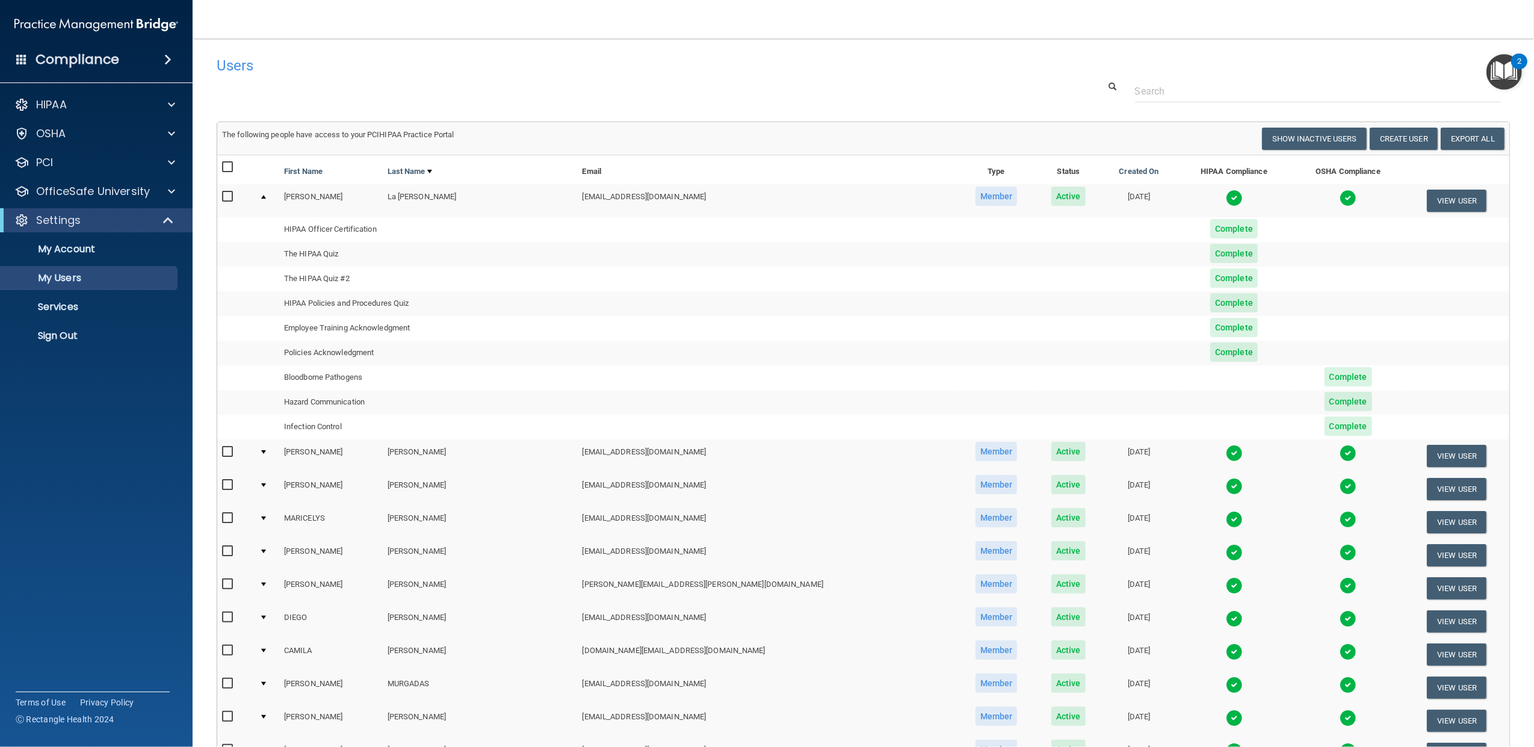
click at [270, 451] on td at bounding box center [267, 455] width 25 height 33
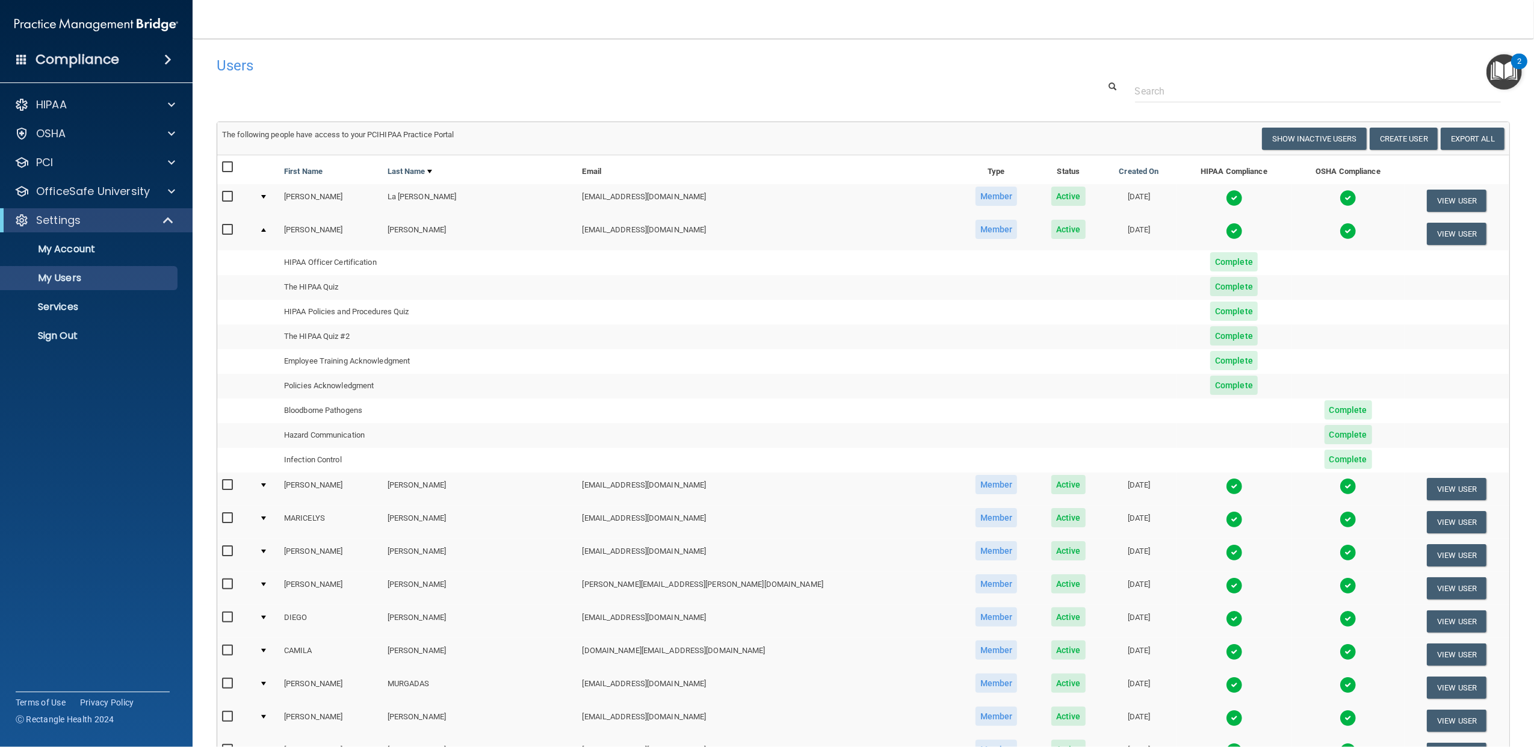
click at [266, 486] on div at bounding box center [263, 485] width 5 height 4
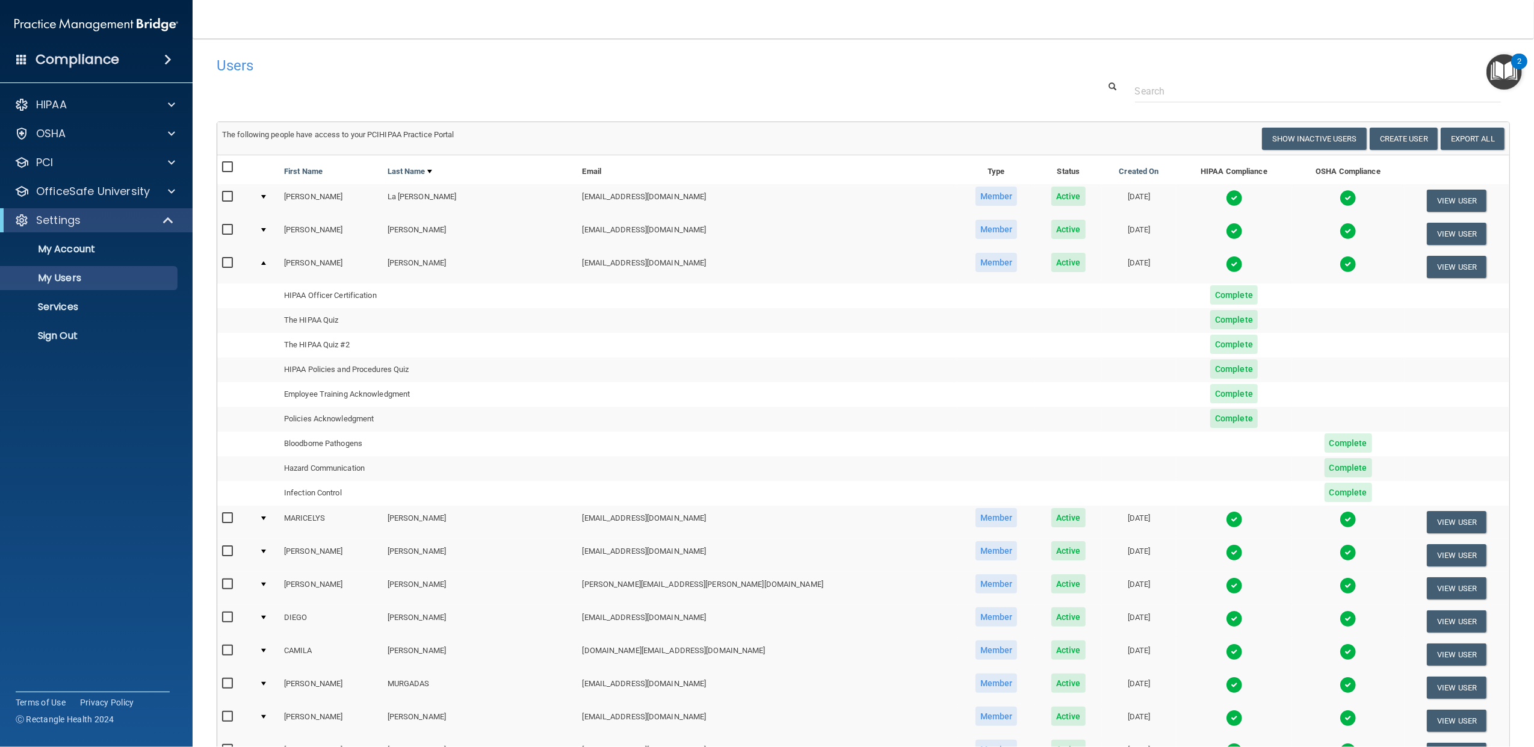
click at [266, 520] on div at bounding box center [263, 518] width 5 height 4
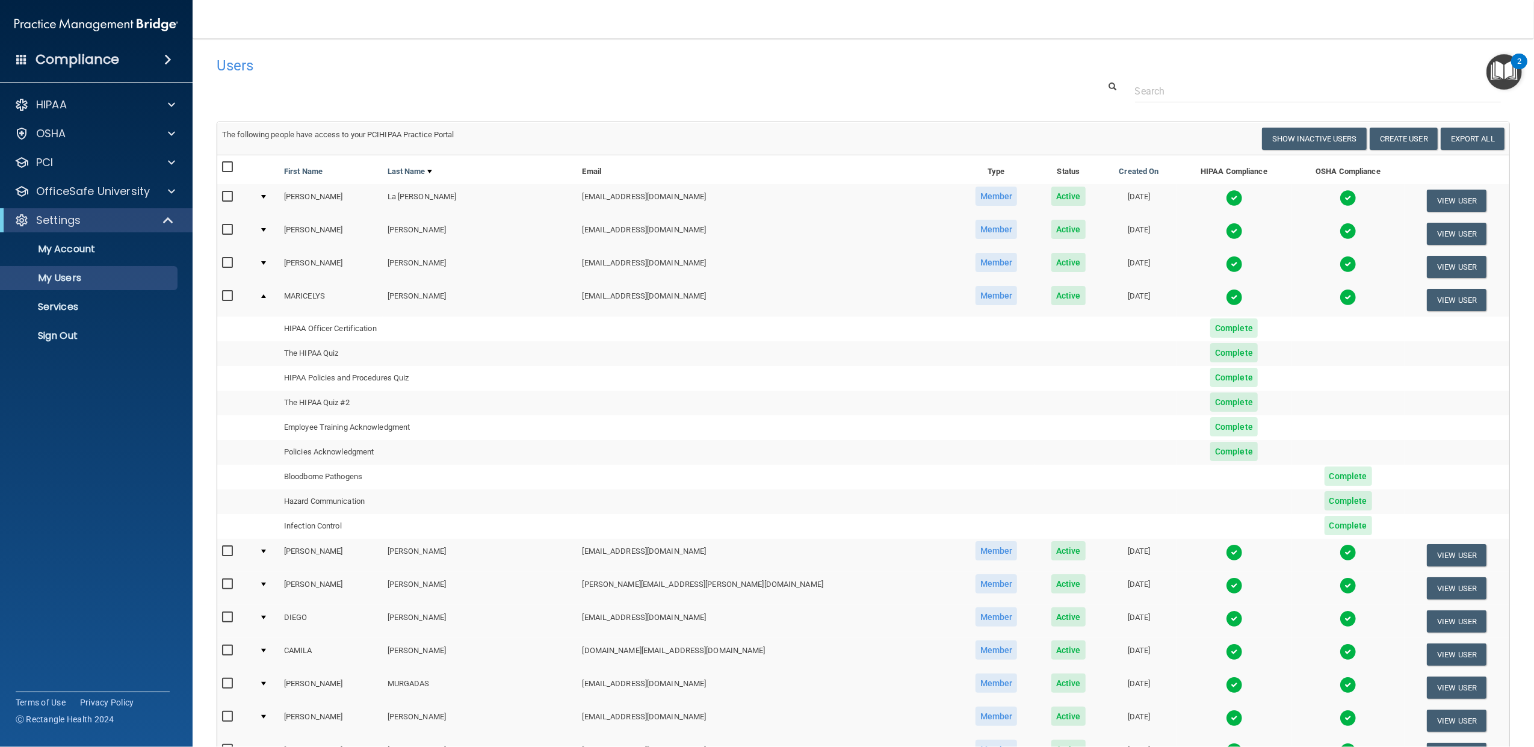
click at [271, 555] on td at bounding box center [267, 555] width 25 height 33
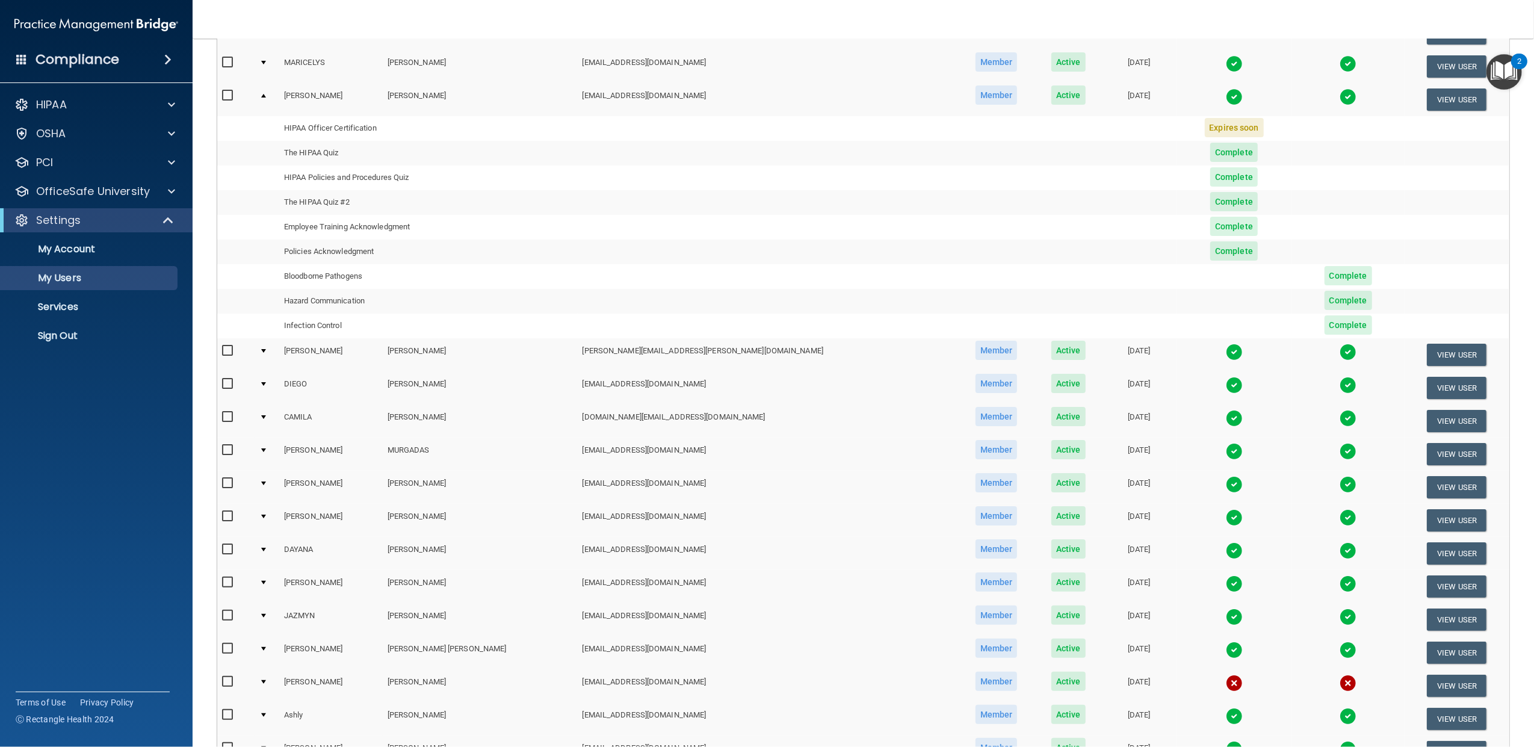
scroll to position [241, 0]
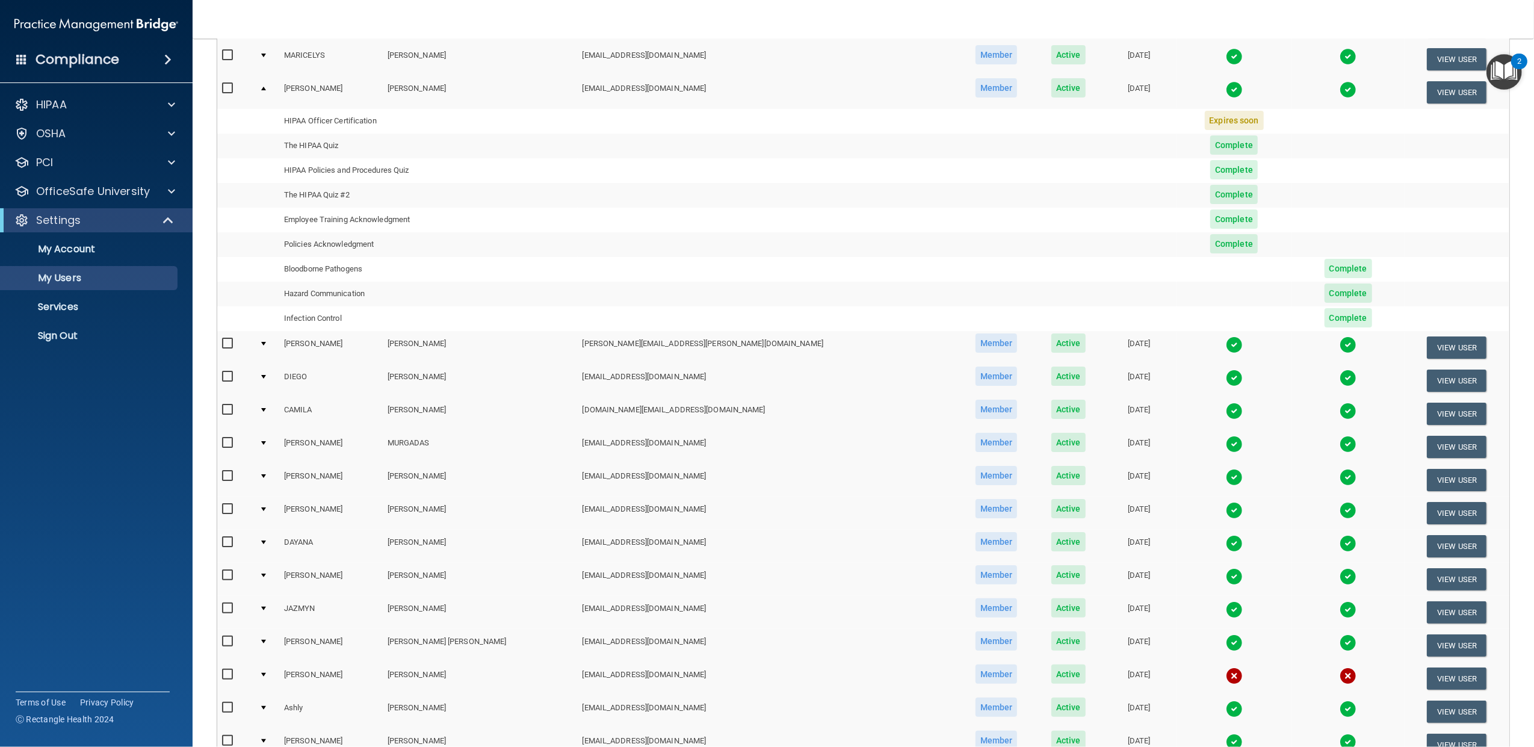
click at [270, 341] on td at bounding box center [267, 347] width 25 height 33
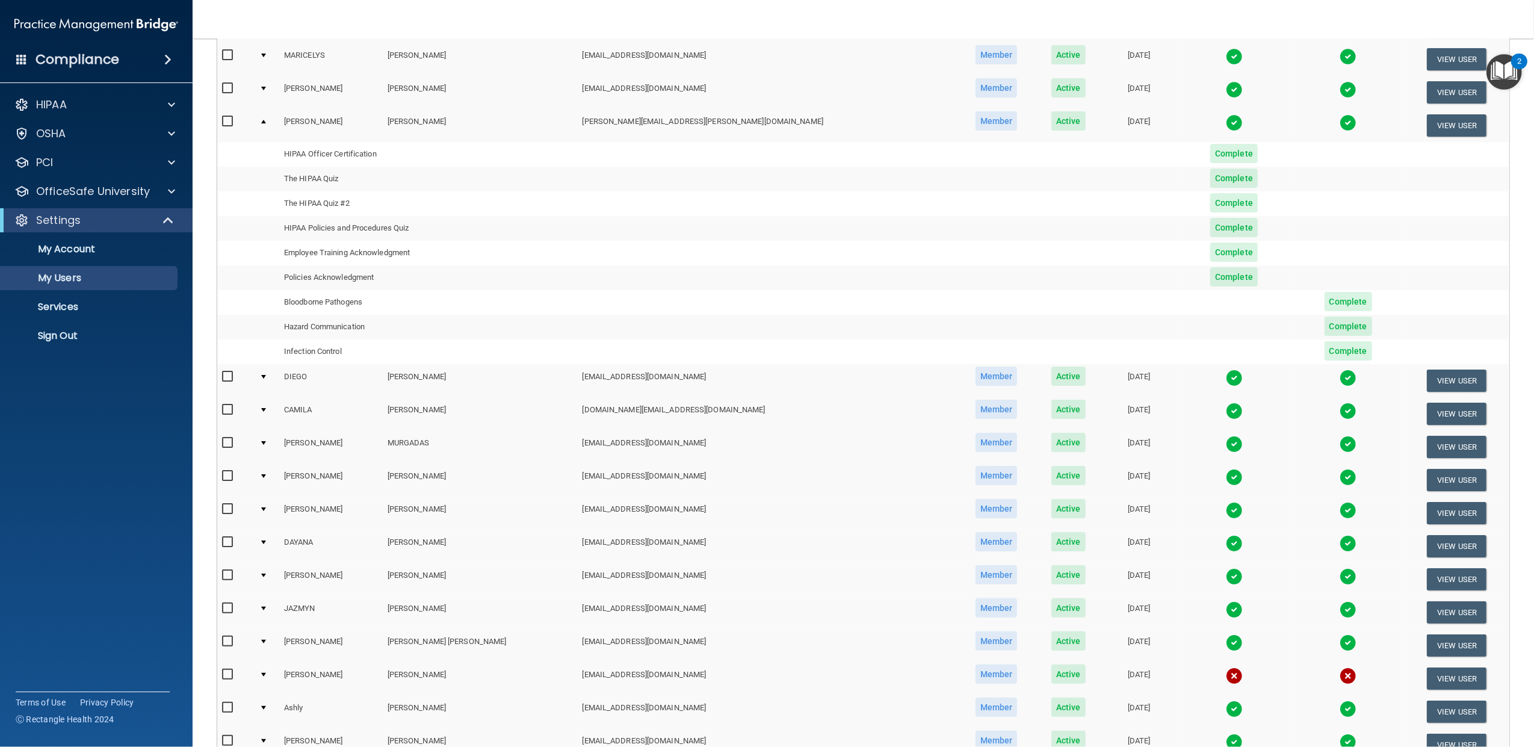
click at [274, 376] on td at bounding box center [267, 380] width 25 height 33
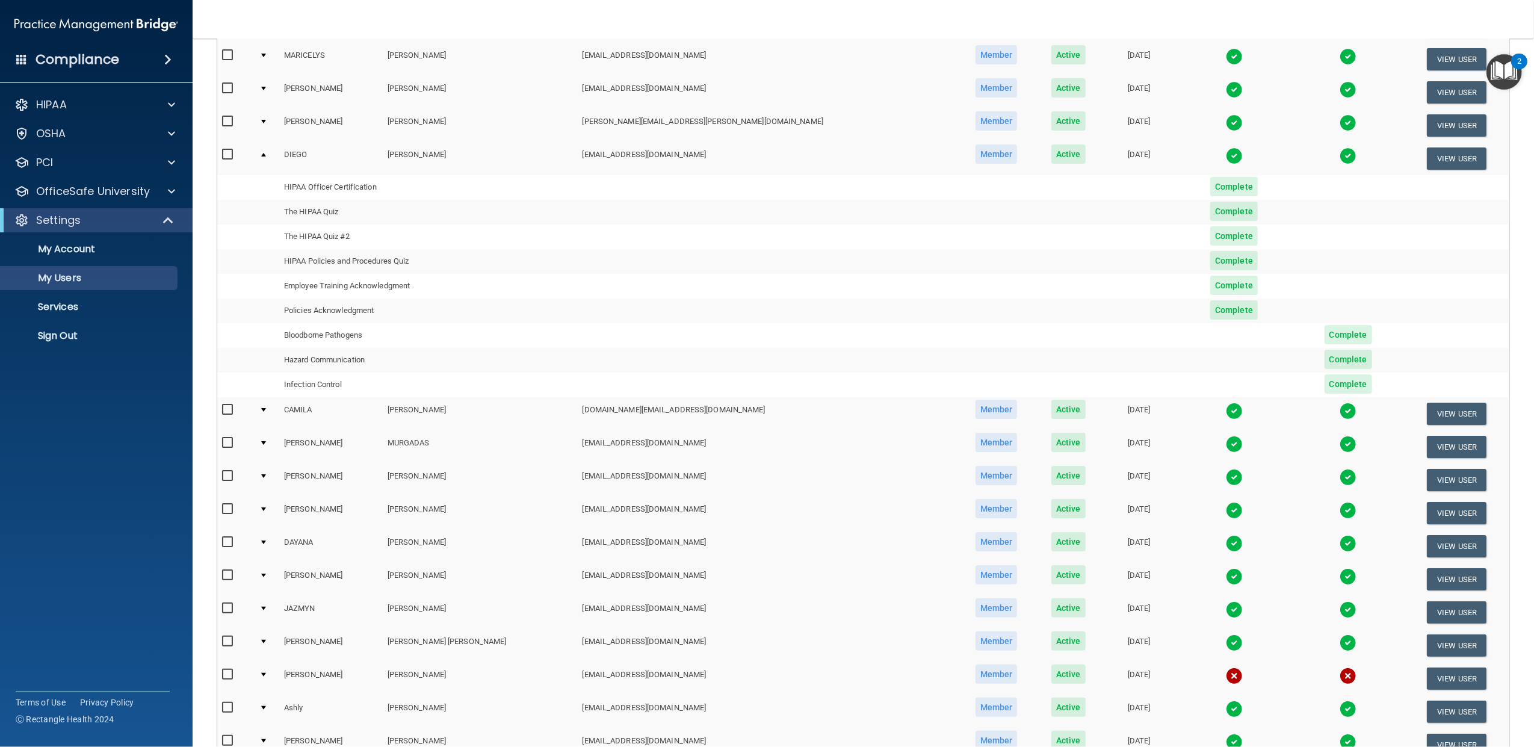
click at [266, 408] on div at bounding box center [263, 410] width 5 height 4
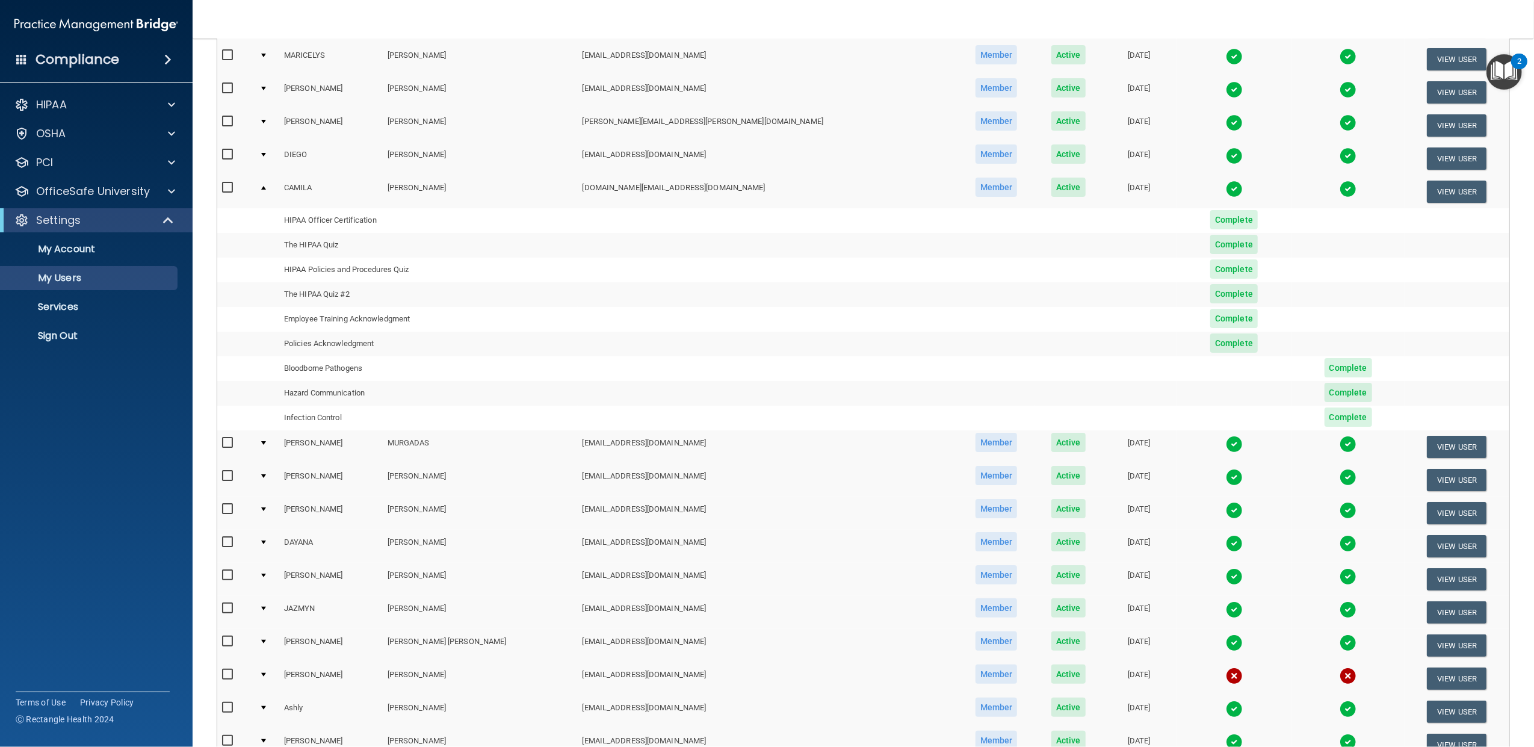
click at [266, 442] on div at bounding box center [263, 443] width 5 height 4
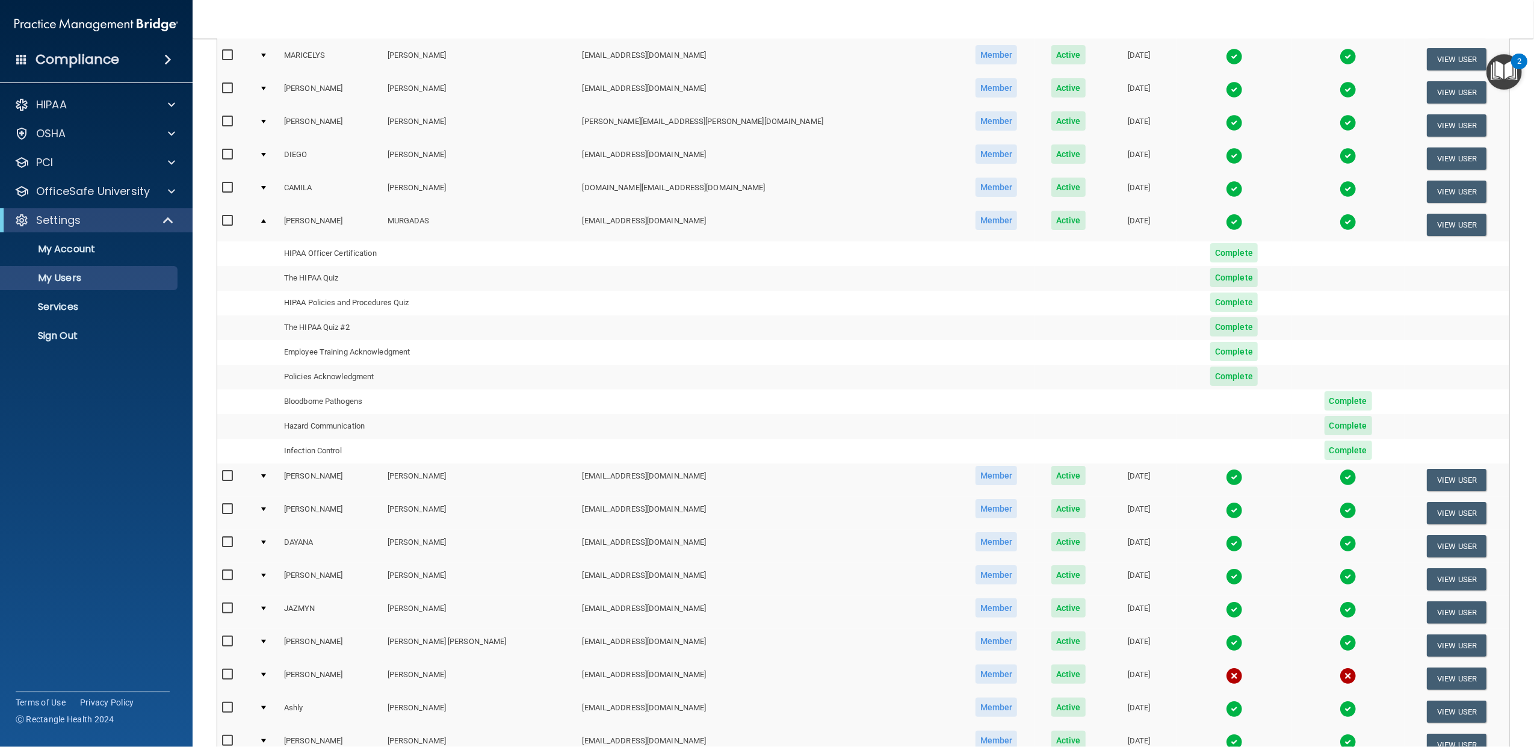
click at [268, 472] on td at bounding box center [267, 479] width 25 height 33
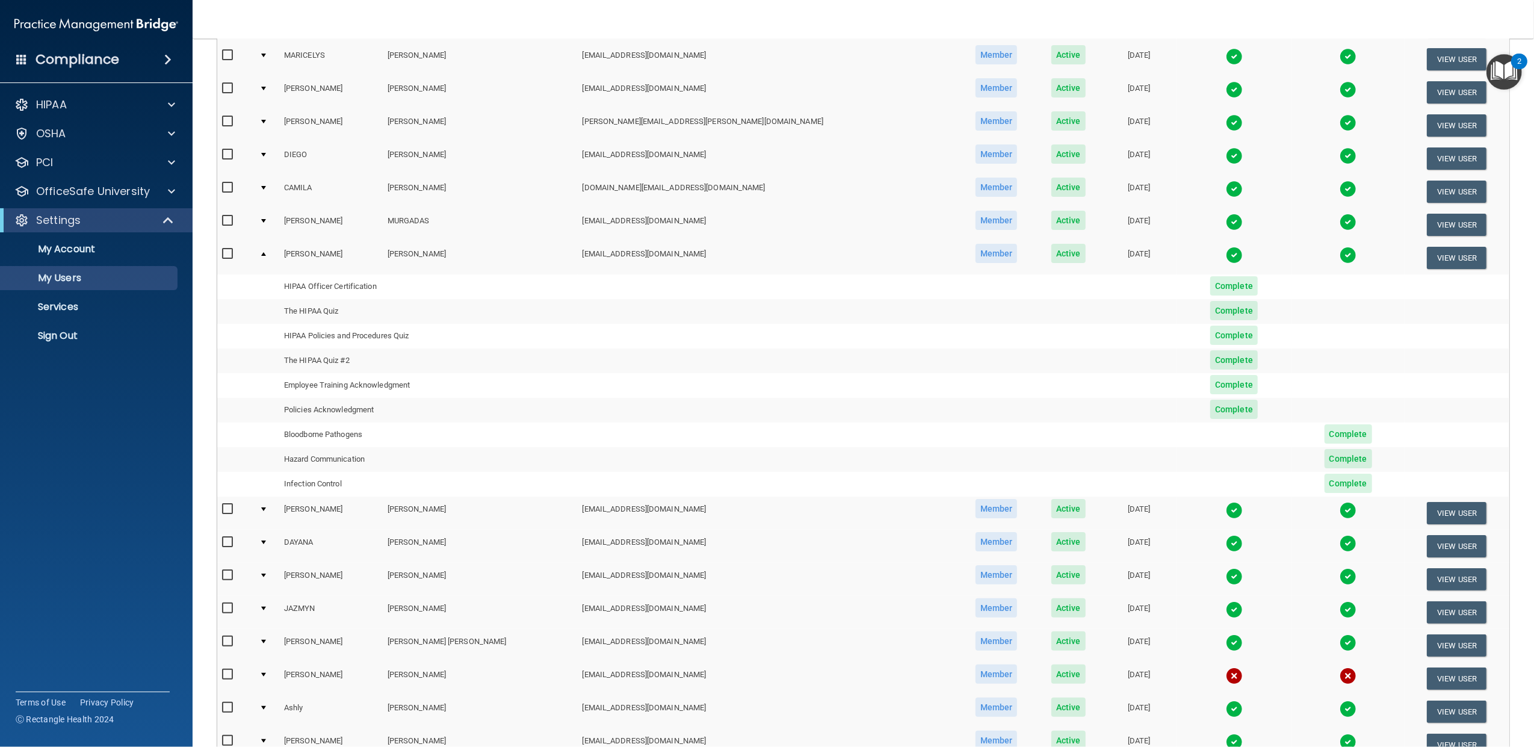
click at [266, 508] on div at bounding box center [263, 509] width 5 height 4
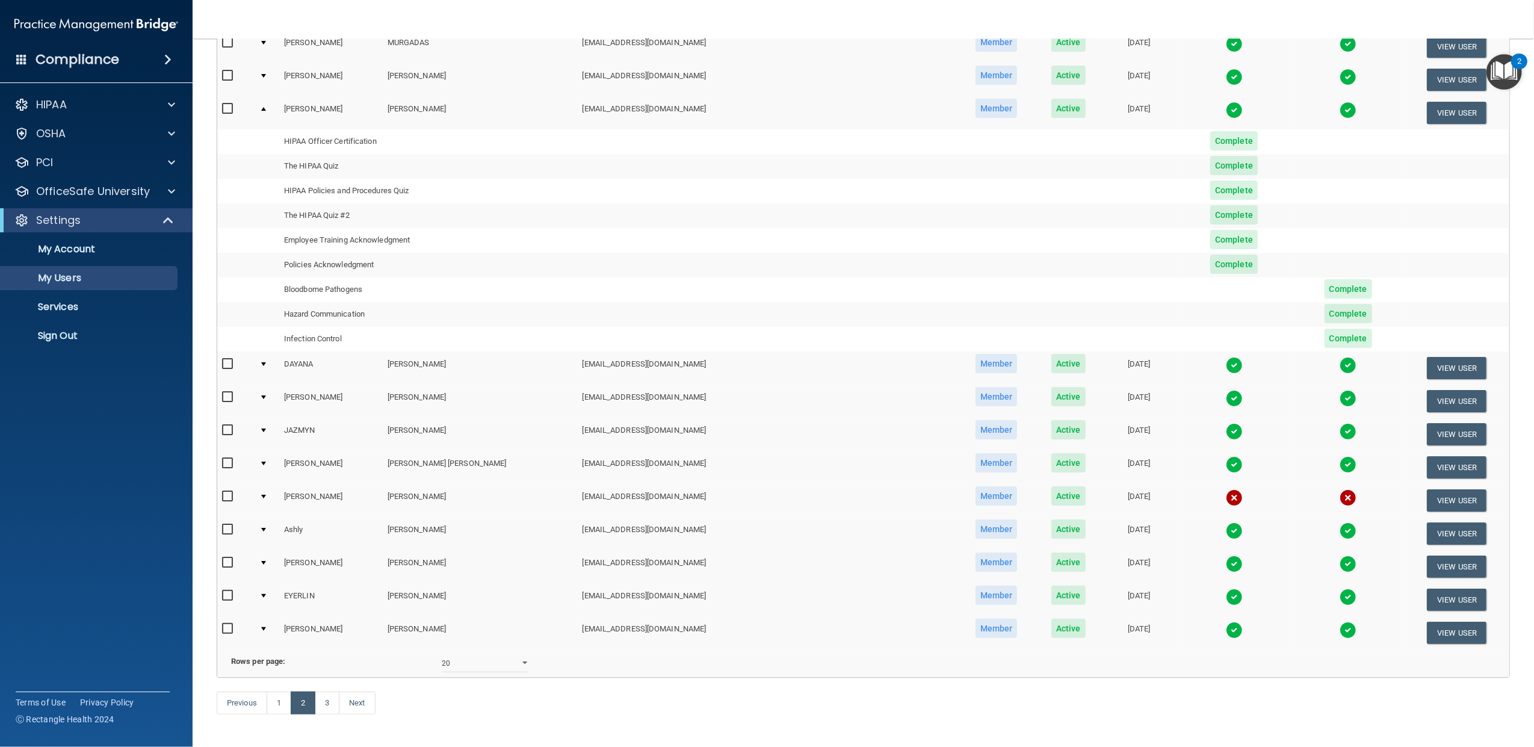
scroll to position [427, 0]
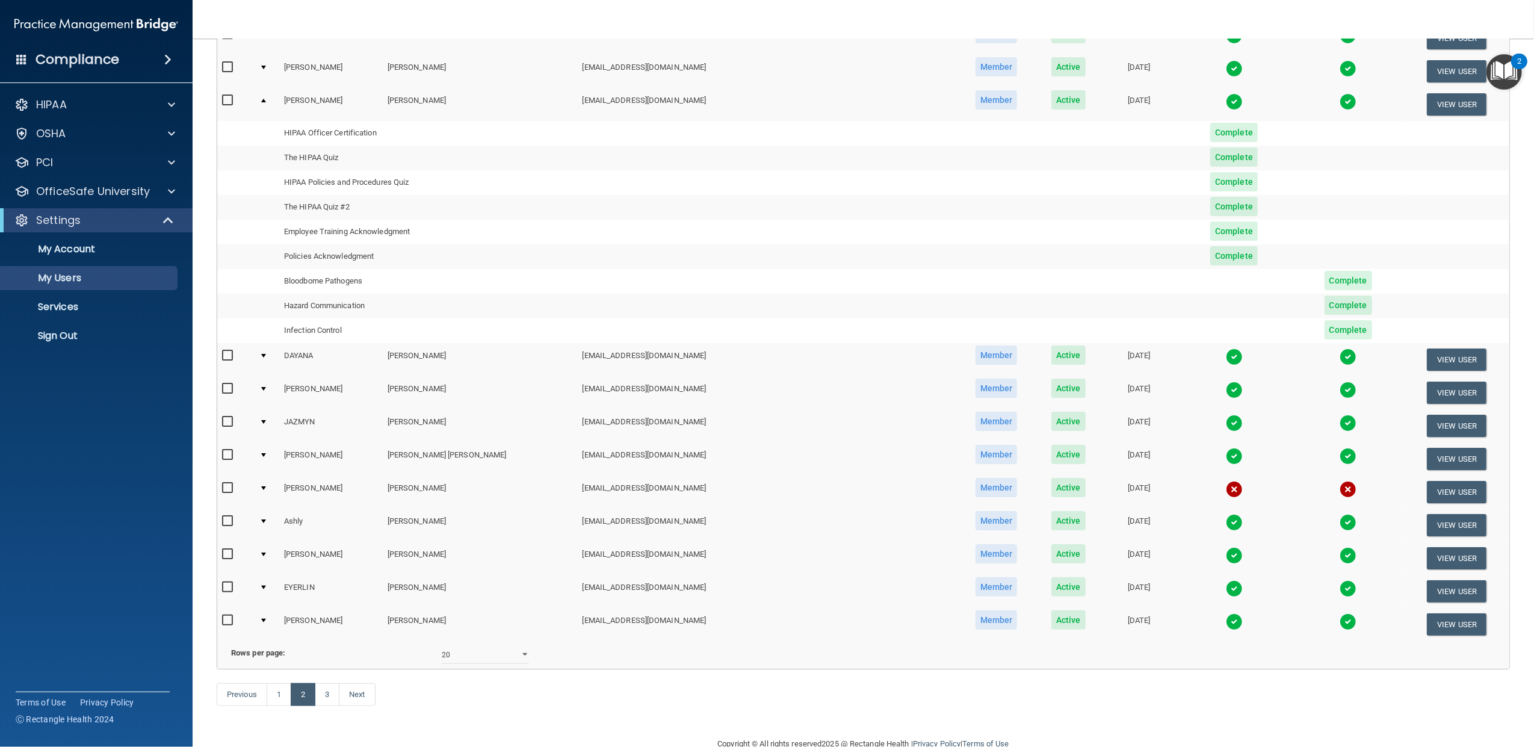
click at [270, 352] on td at bounding box center [267, 359] width 25 height 33
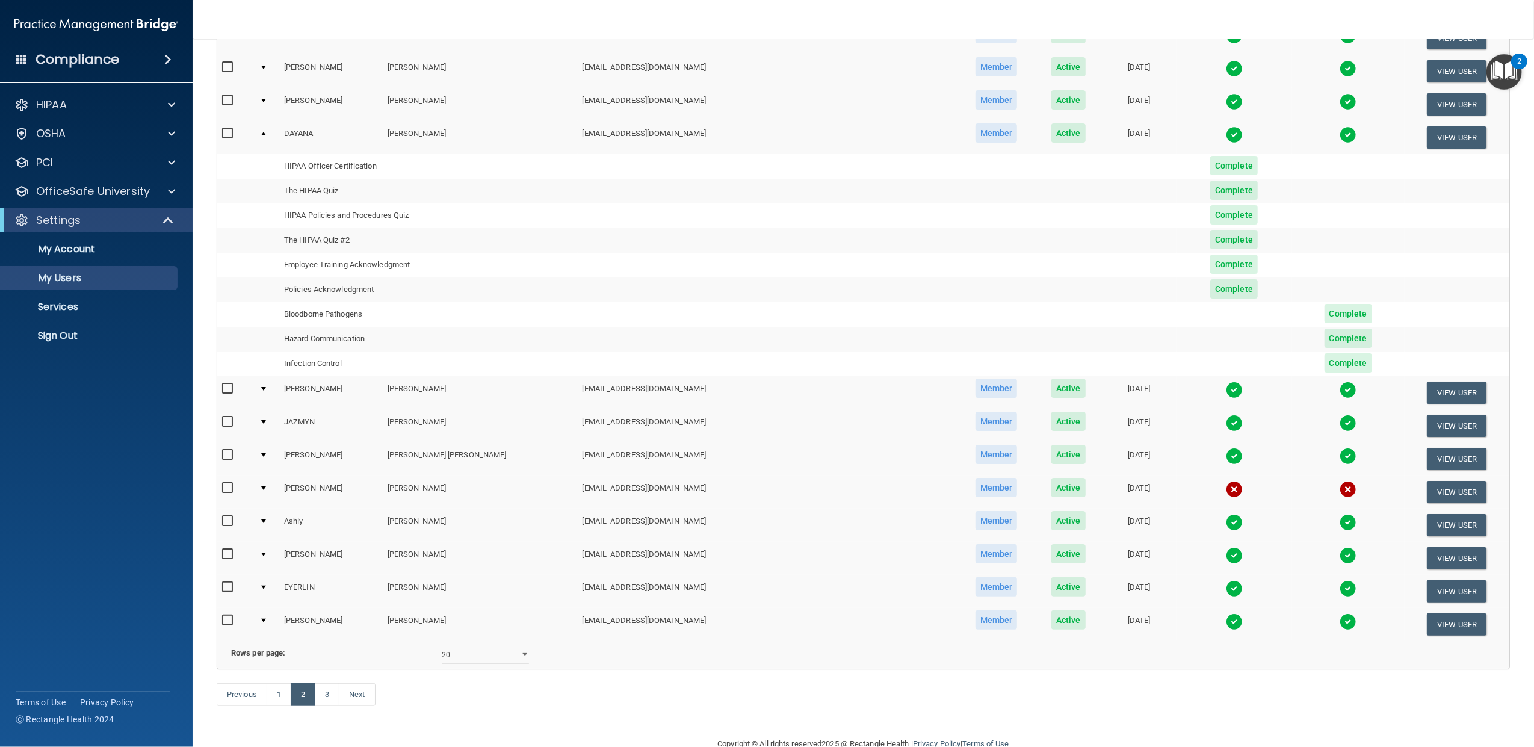
click at [266, 387] on div at bounding box center [263, 389] width 5 height 4
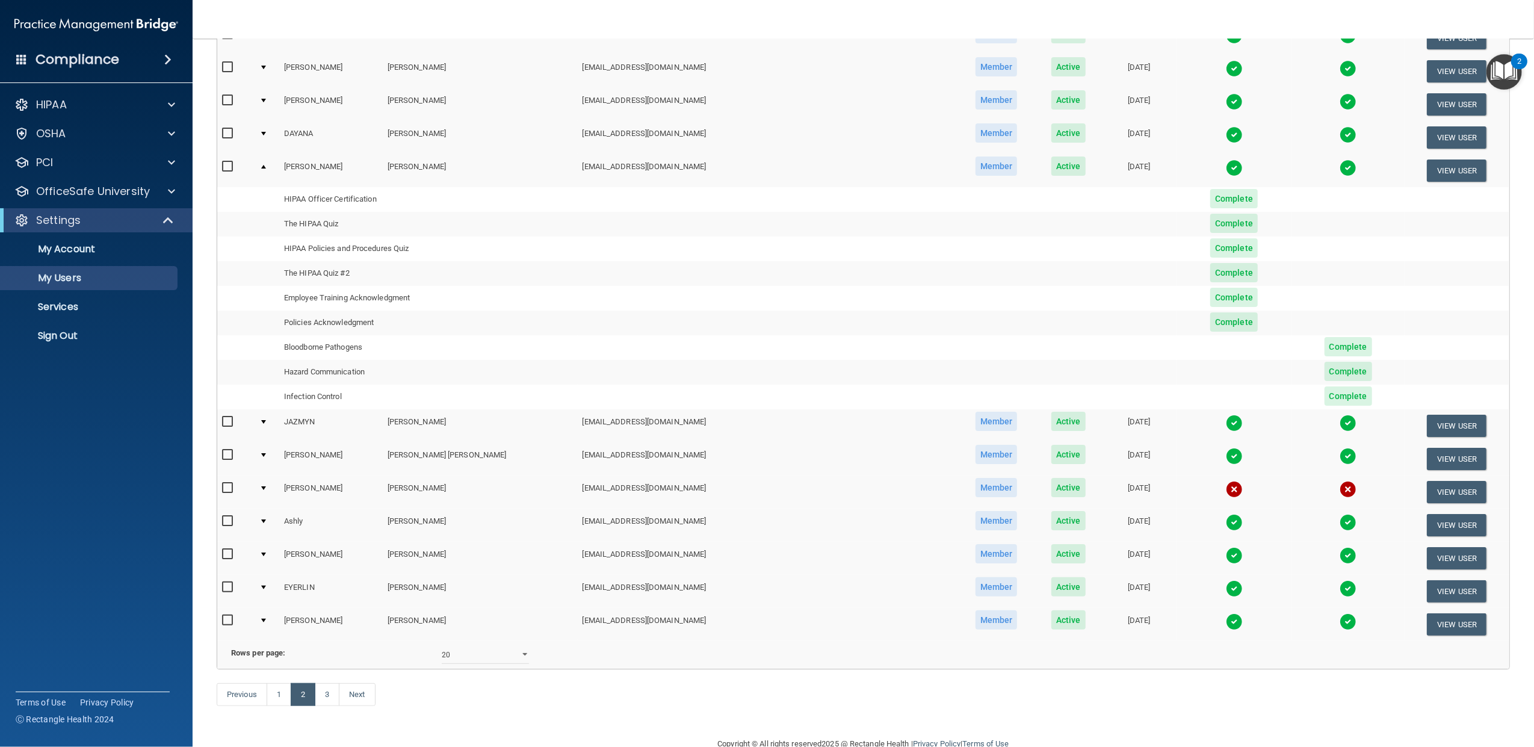
drag, startPoint x: 272, startPoint y: 420, endPoint x: 1086, endPoint y: 460, distance: 815.3
click at [266, 420] on div at bounding box center [263, 422] width 5 height 4
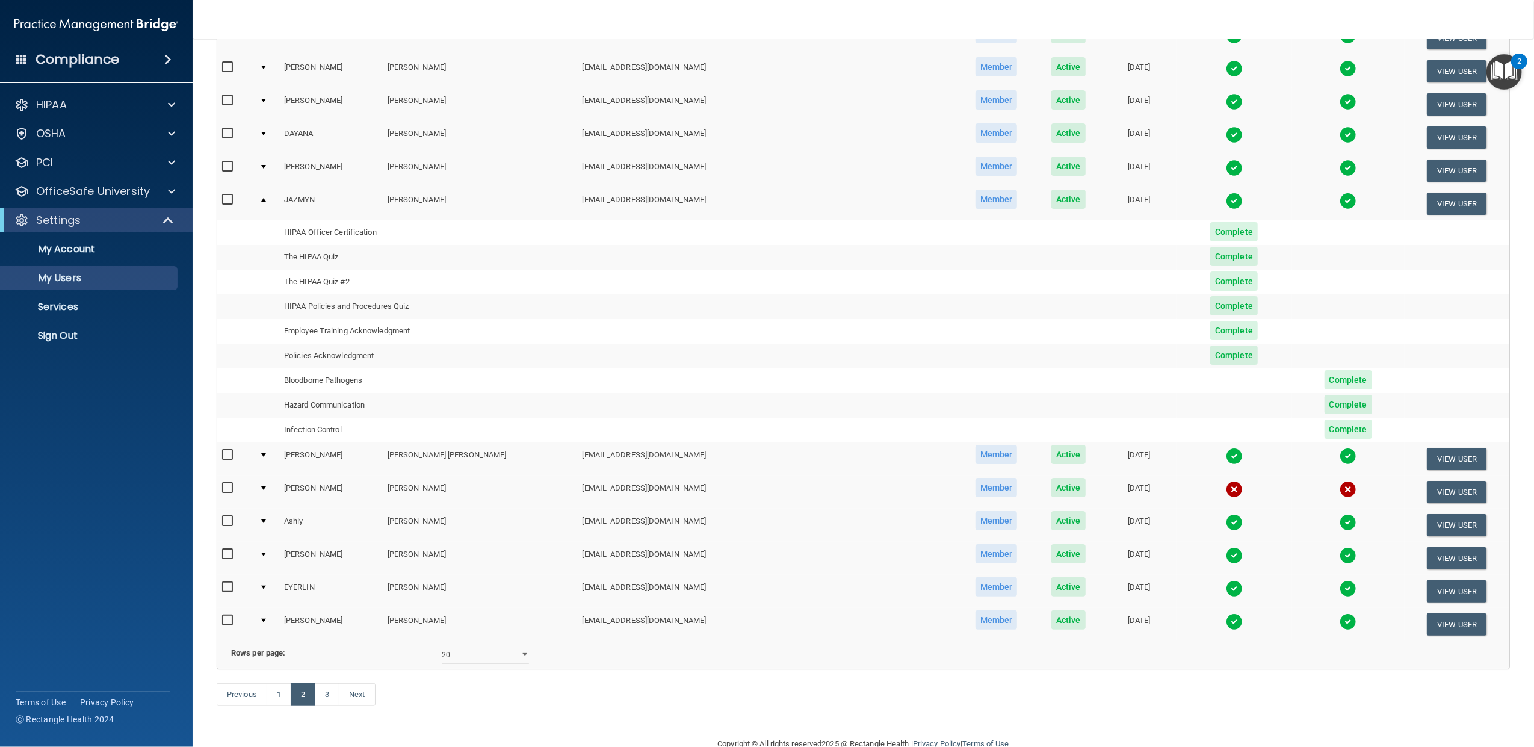
click at [272, 451] on td at bounding box center [267, 458] width 25 height 33
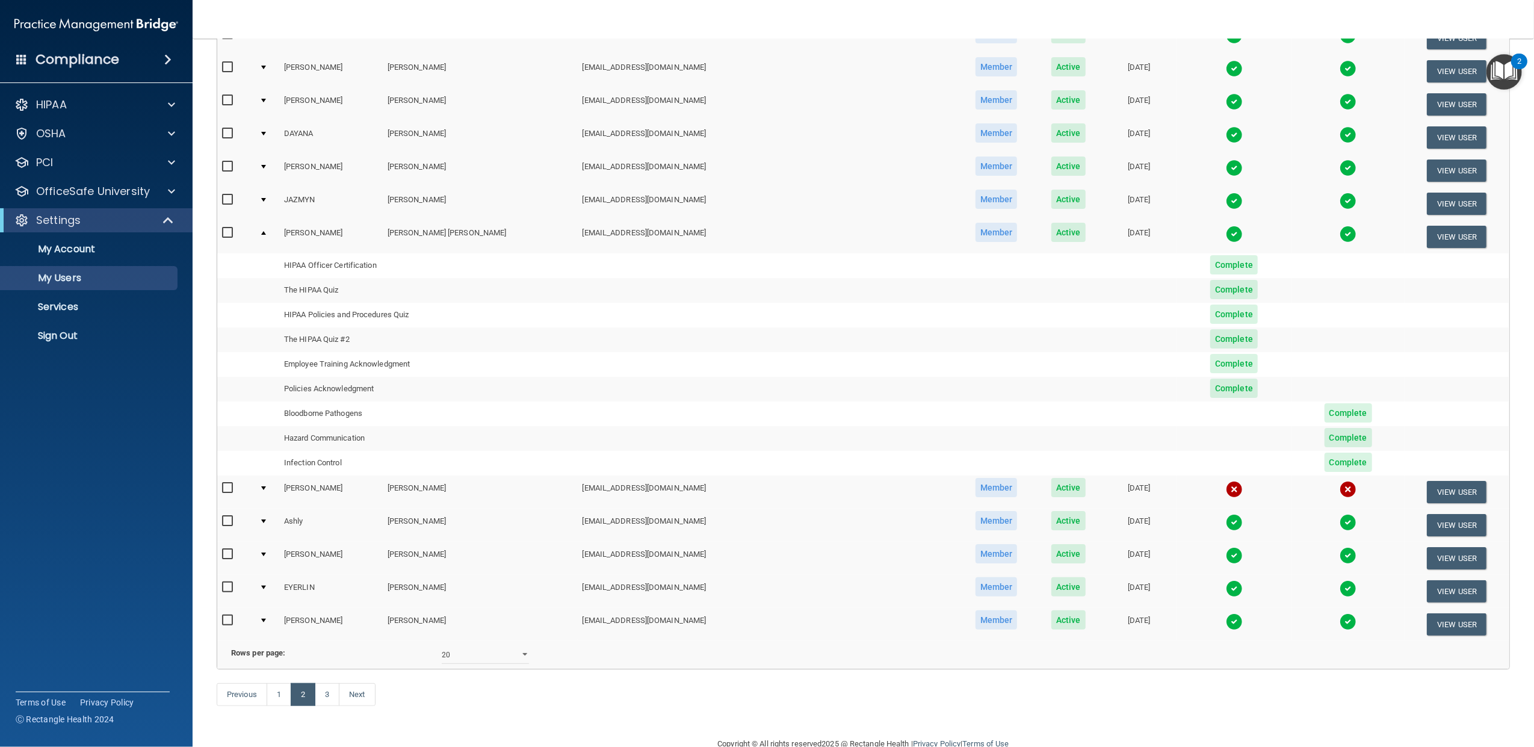
click at [270, 516] on td at bounding box center [267, 525] width 25 height 33
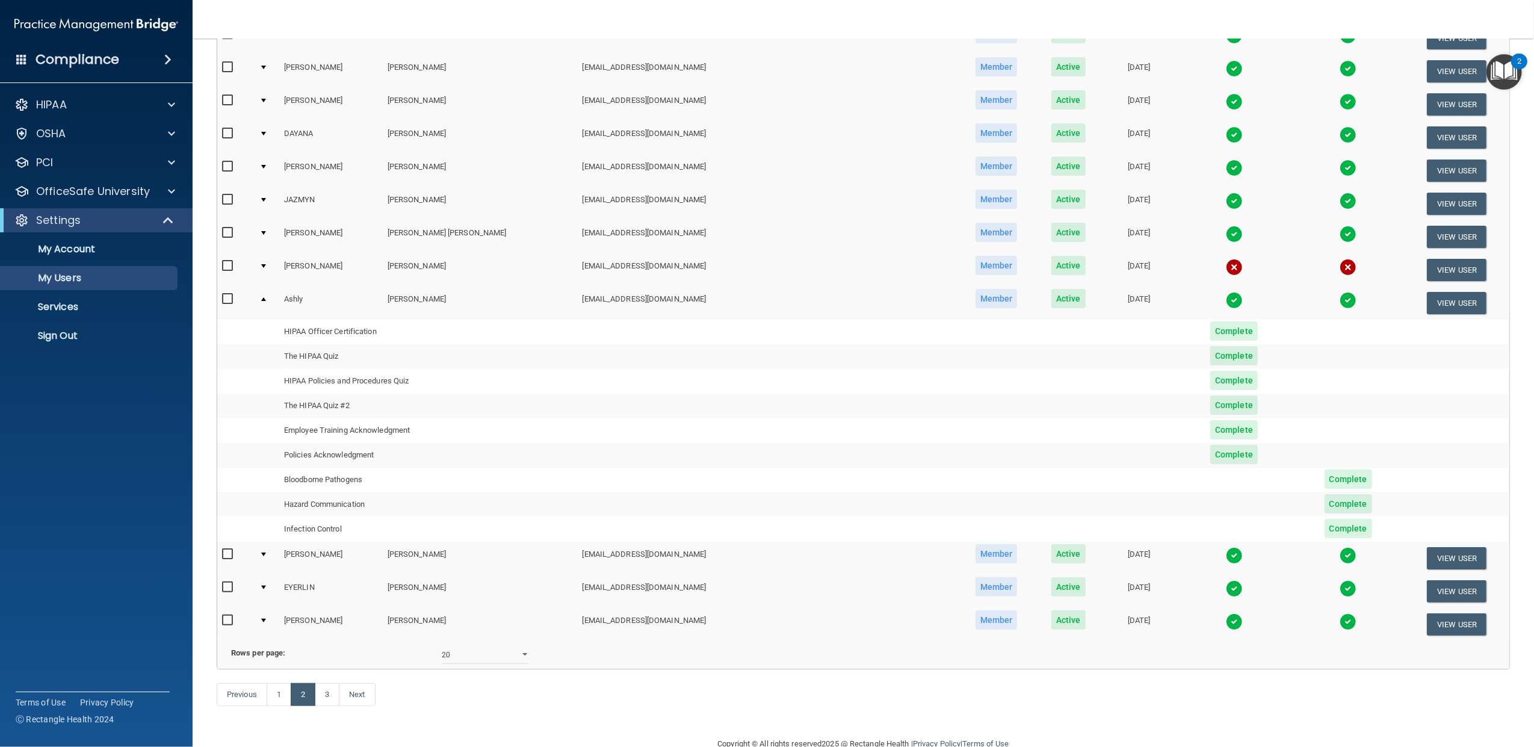
click at [266, 552] on div at bounding box center [263, 554] width 5 height 4
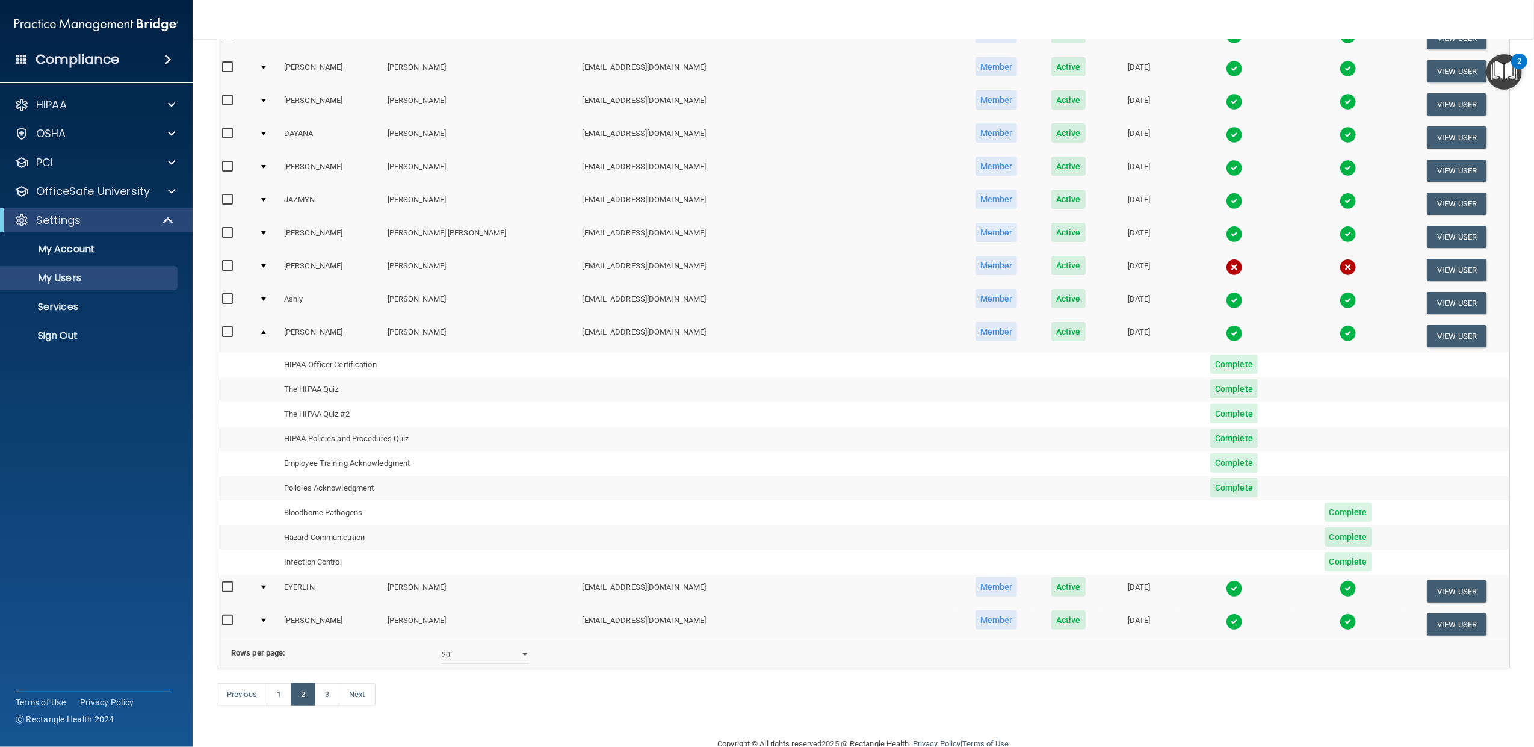
click at [274, 584] on td at bounding box center [267, 591] width 25 height 33
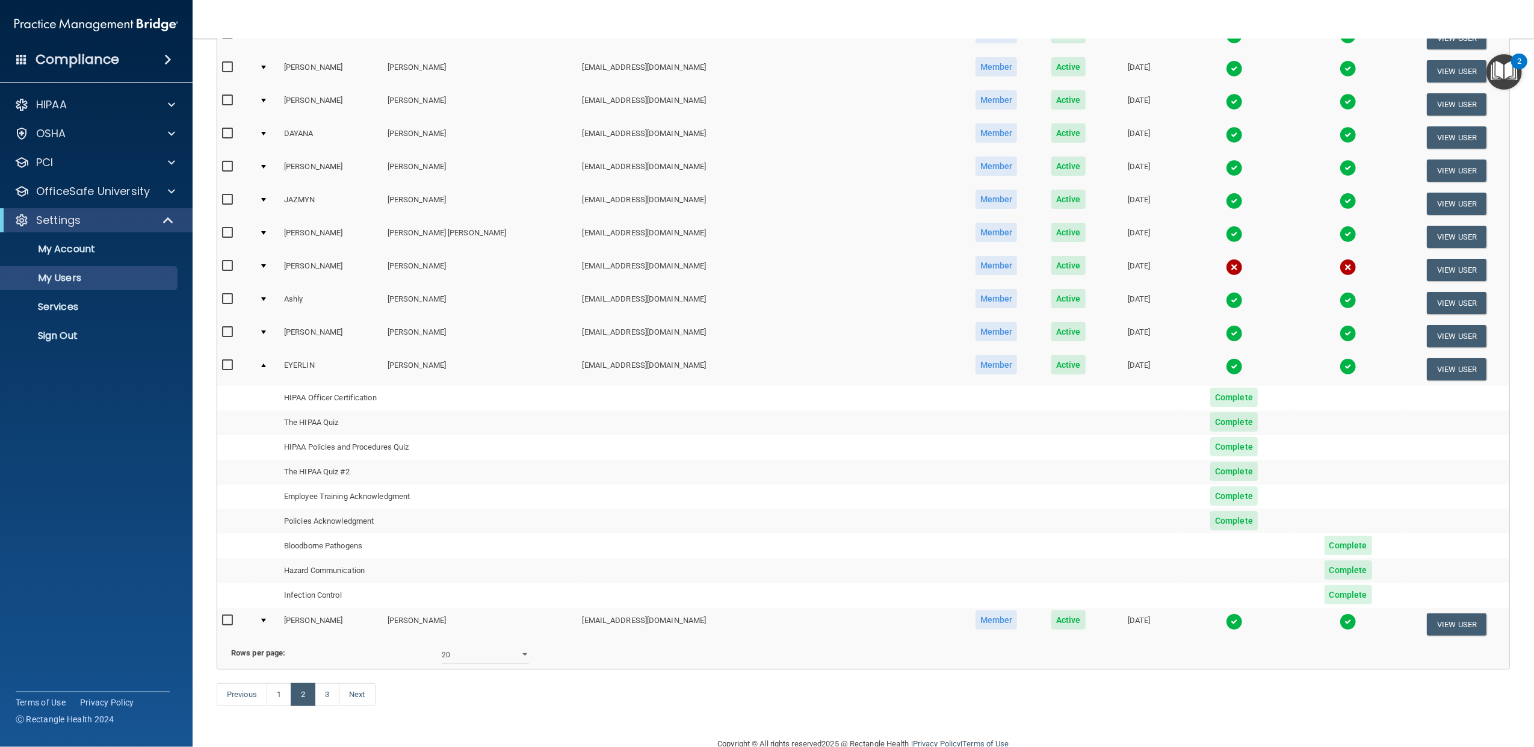
click at [266, 619] on div at bounding box center [263, 621] width 5 height 4
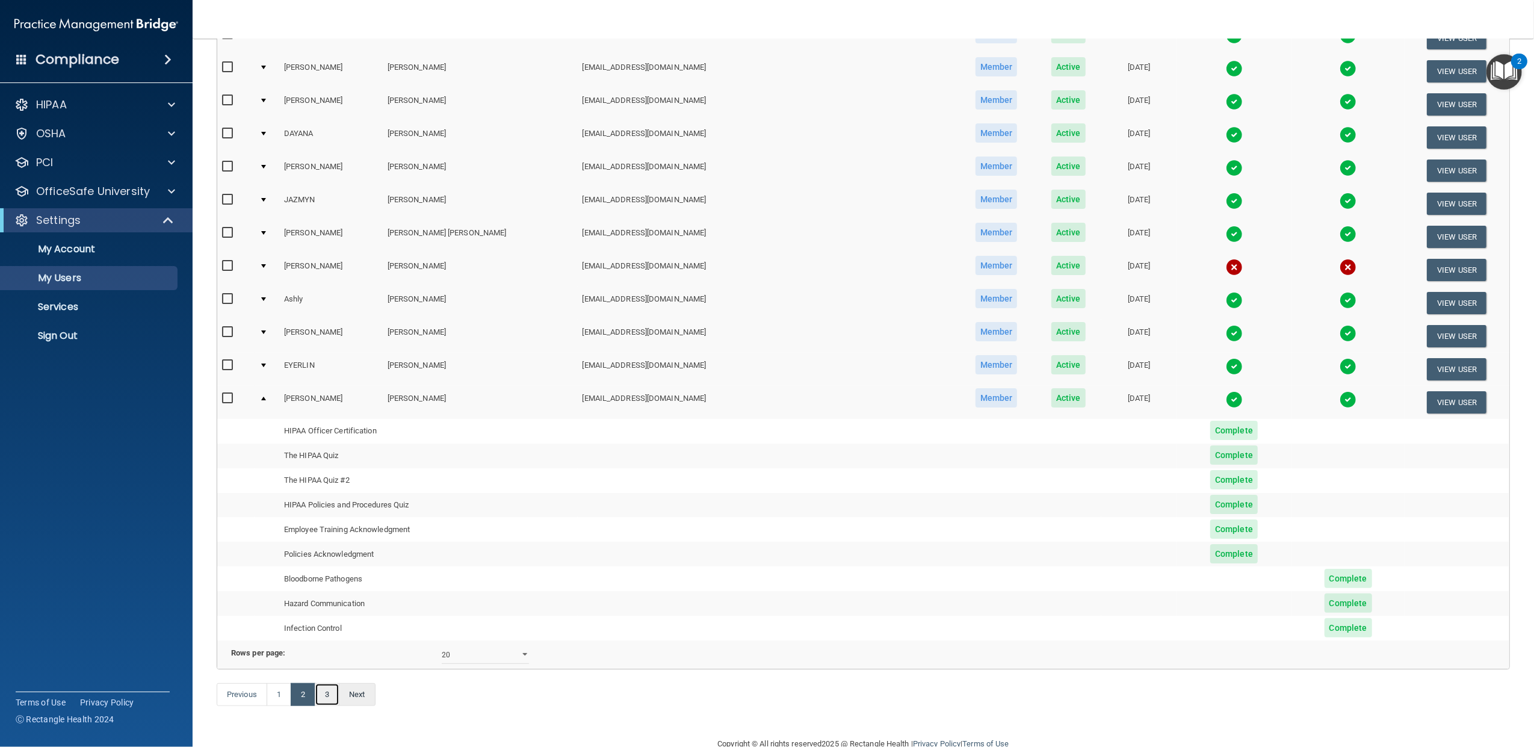
drag, startPoint x: 335, startPoint y: 717, endPoint x: 351, endPoint y: 717, distance: 16.9
click at [335, 706] on link "3" at bounding box center [327, 694] width 25 height 23
select select "20"
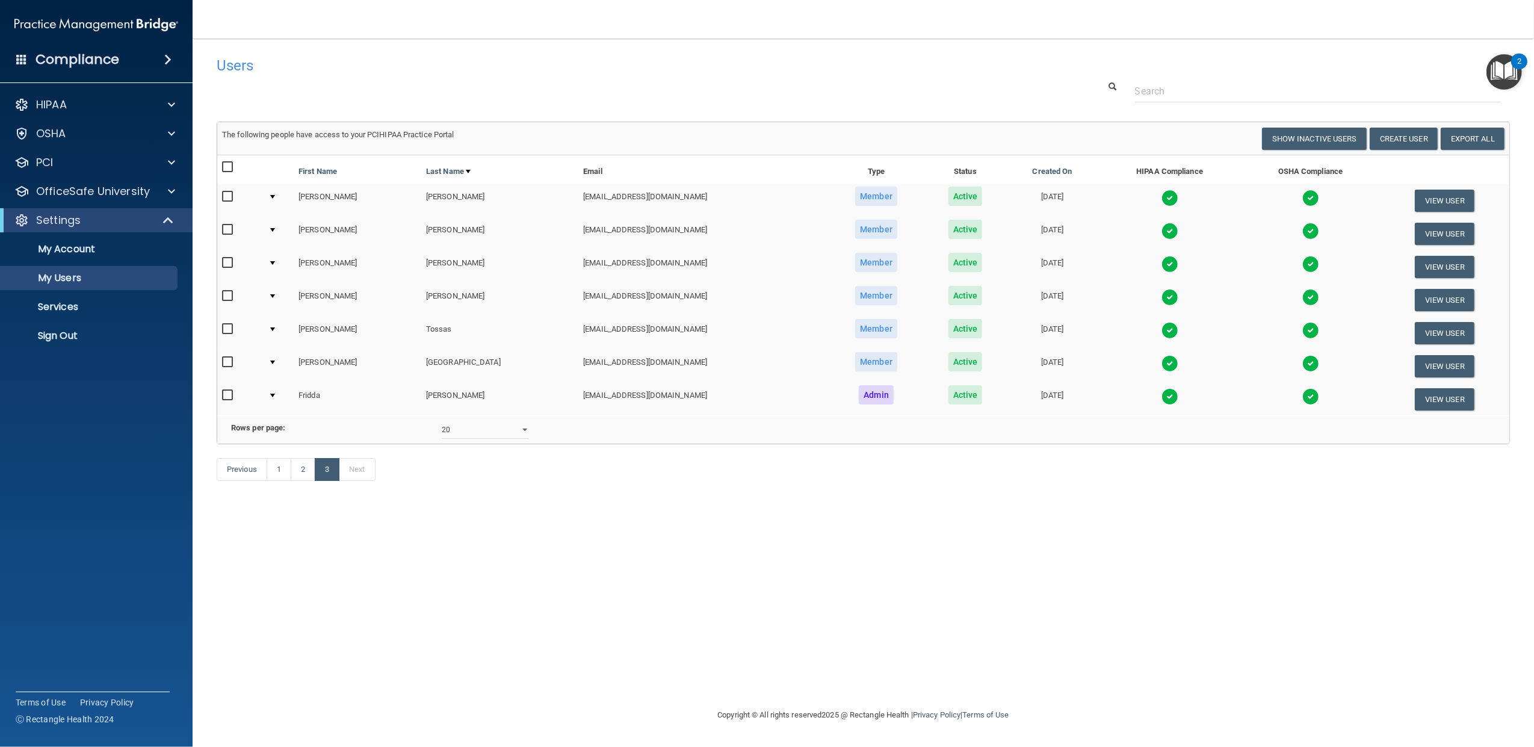
click at [273, 193] on td at bounding box center [279, 200] width 30 height 33
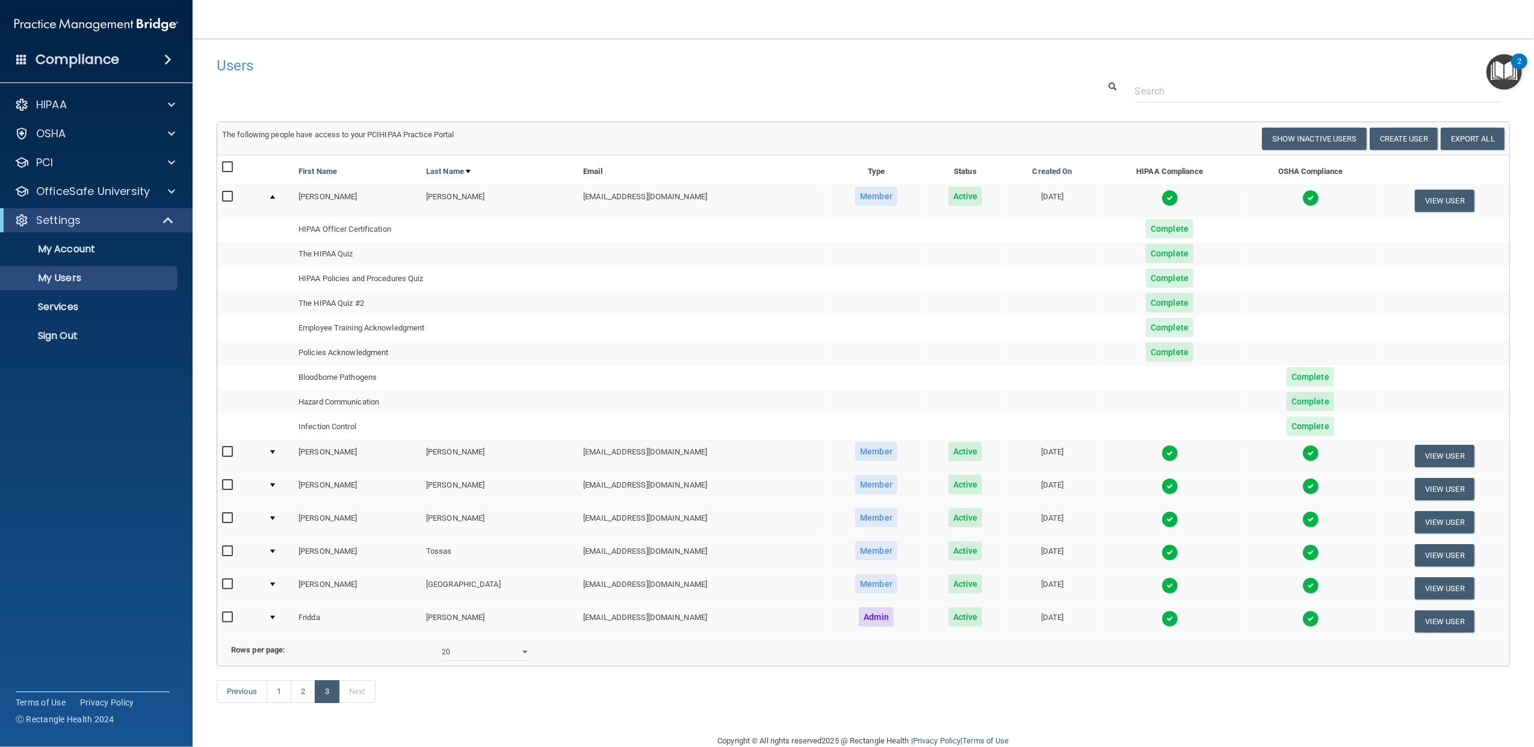
click at [270, 454] on div at bounding box center [272, 452] width 5 height 4
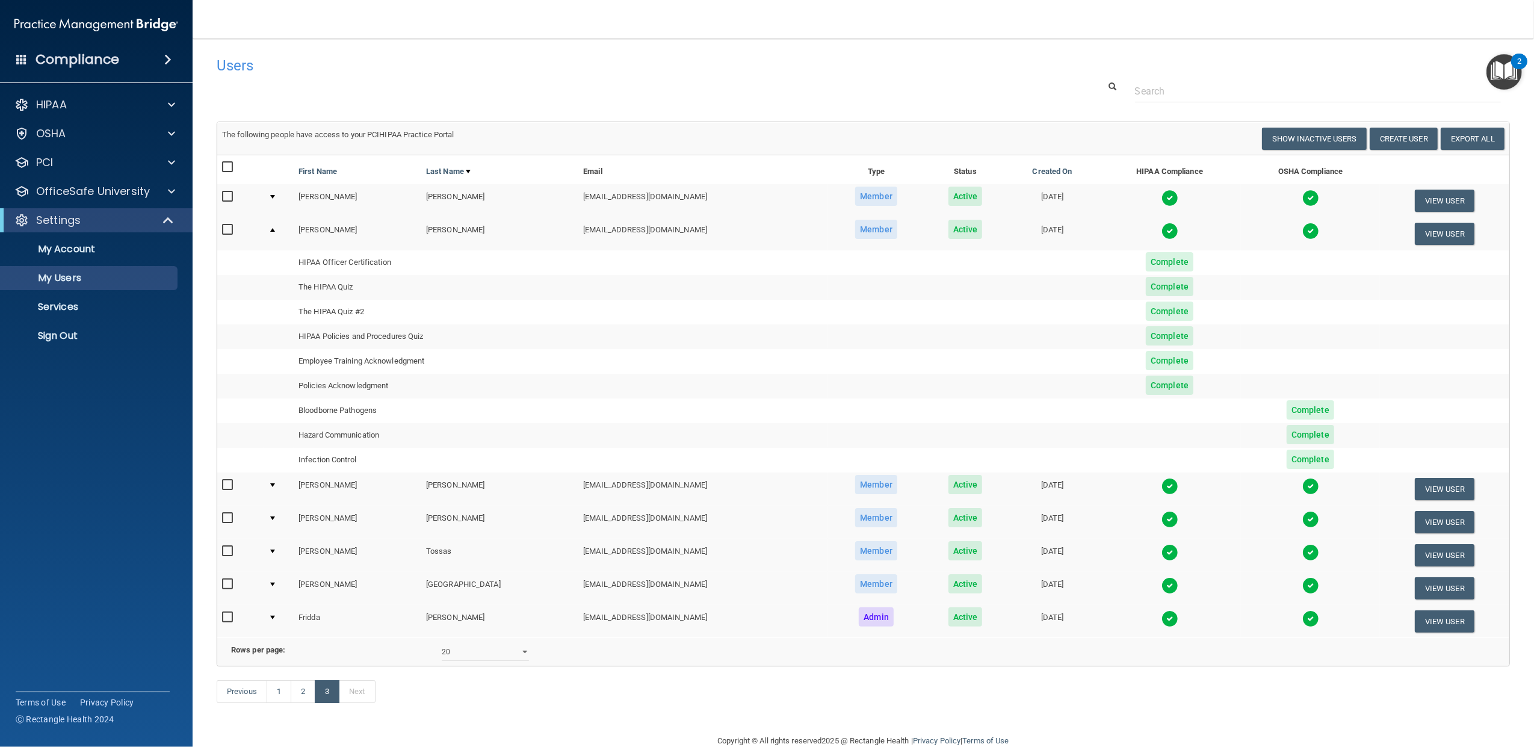
click at [270, 487] on div at bounding box center [272, 485] width 5 height 4
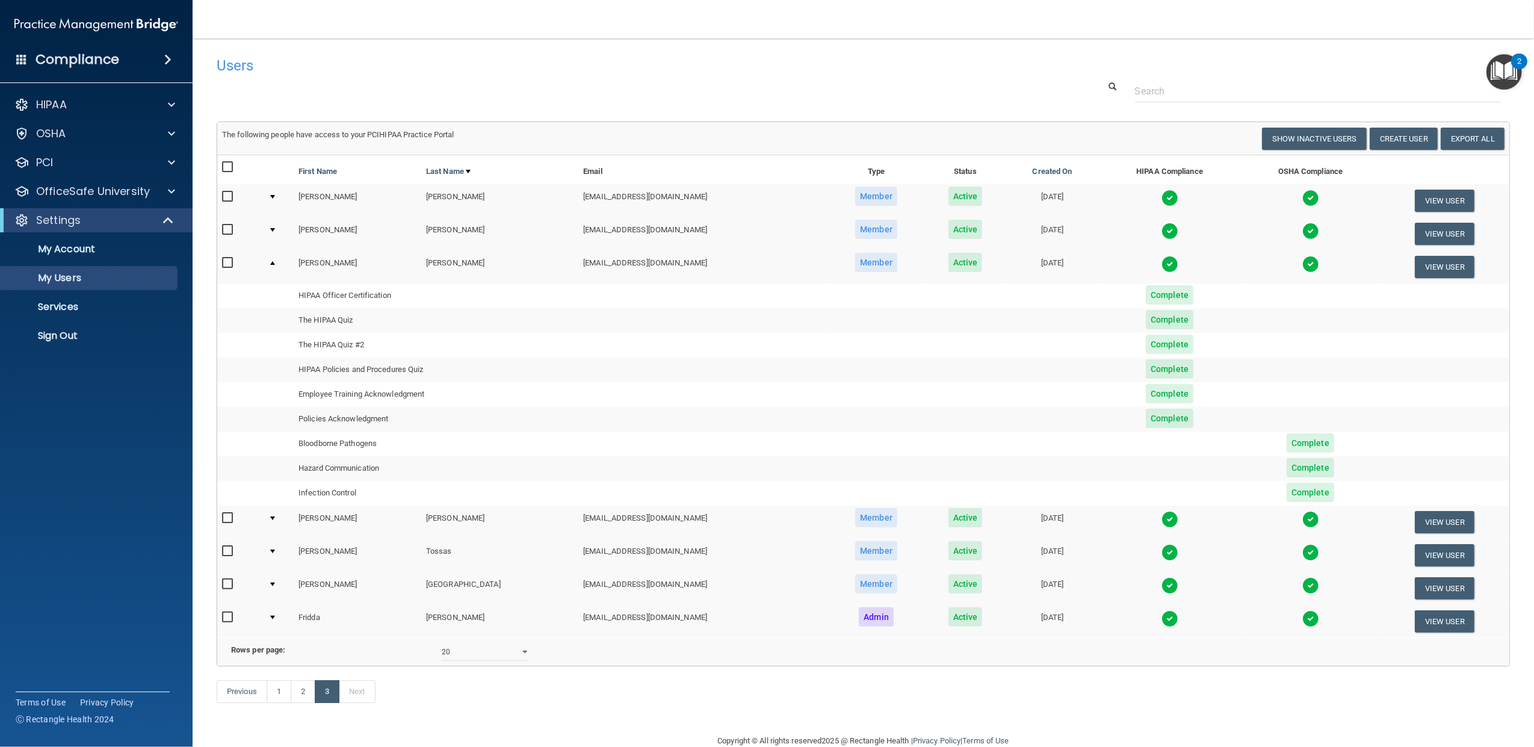
click at [270, 520] on div at bounding box center [272, 518] width 5 height 4
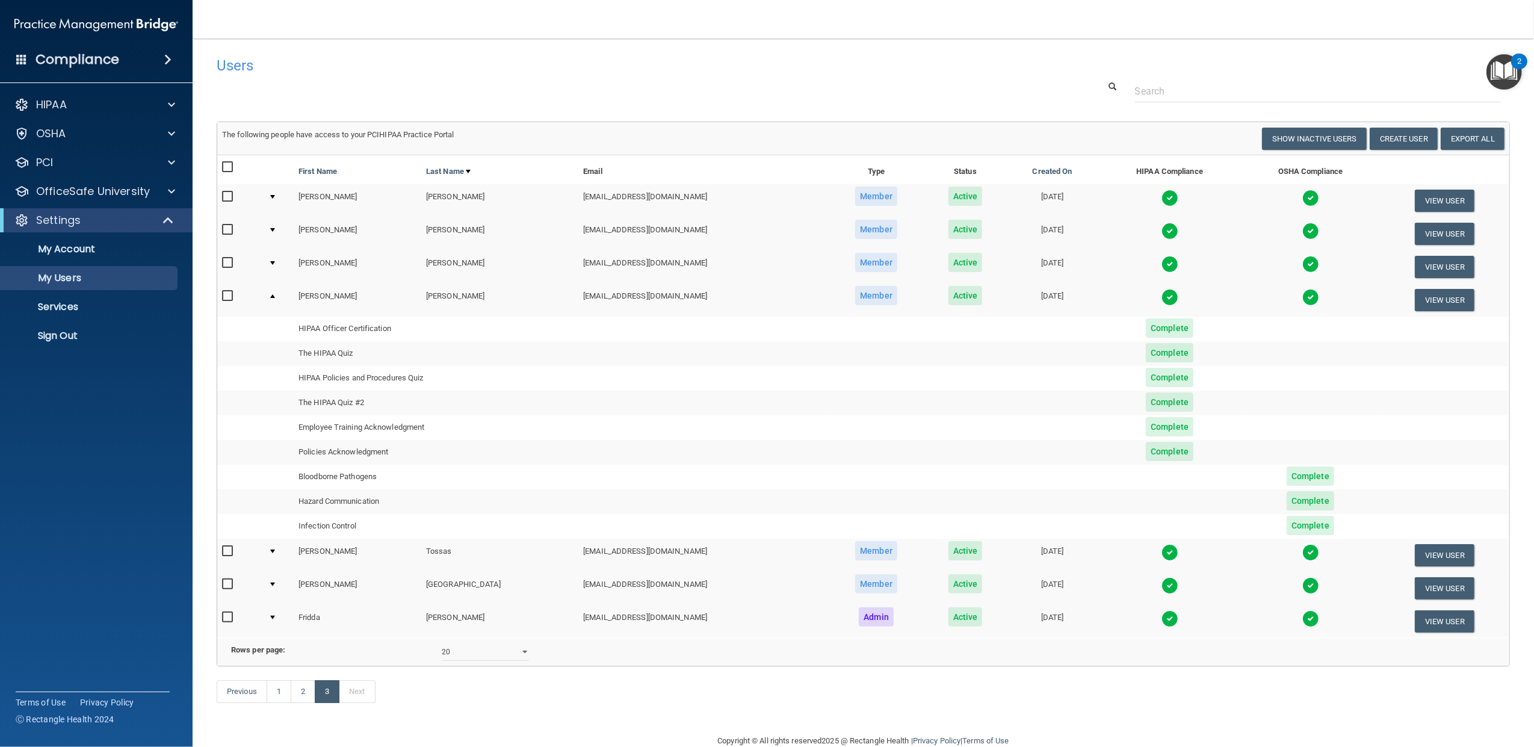
click at [267, 551] on td at bounding box center [279, 555] width 30 height 33
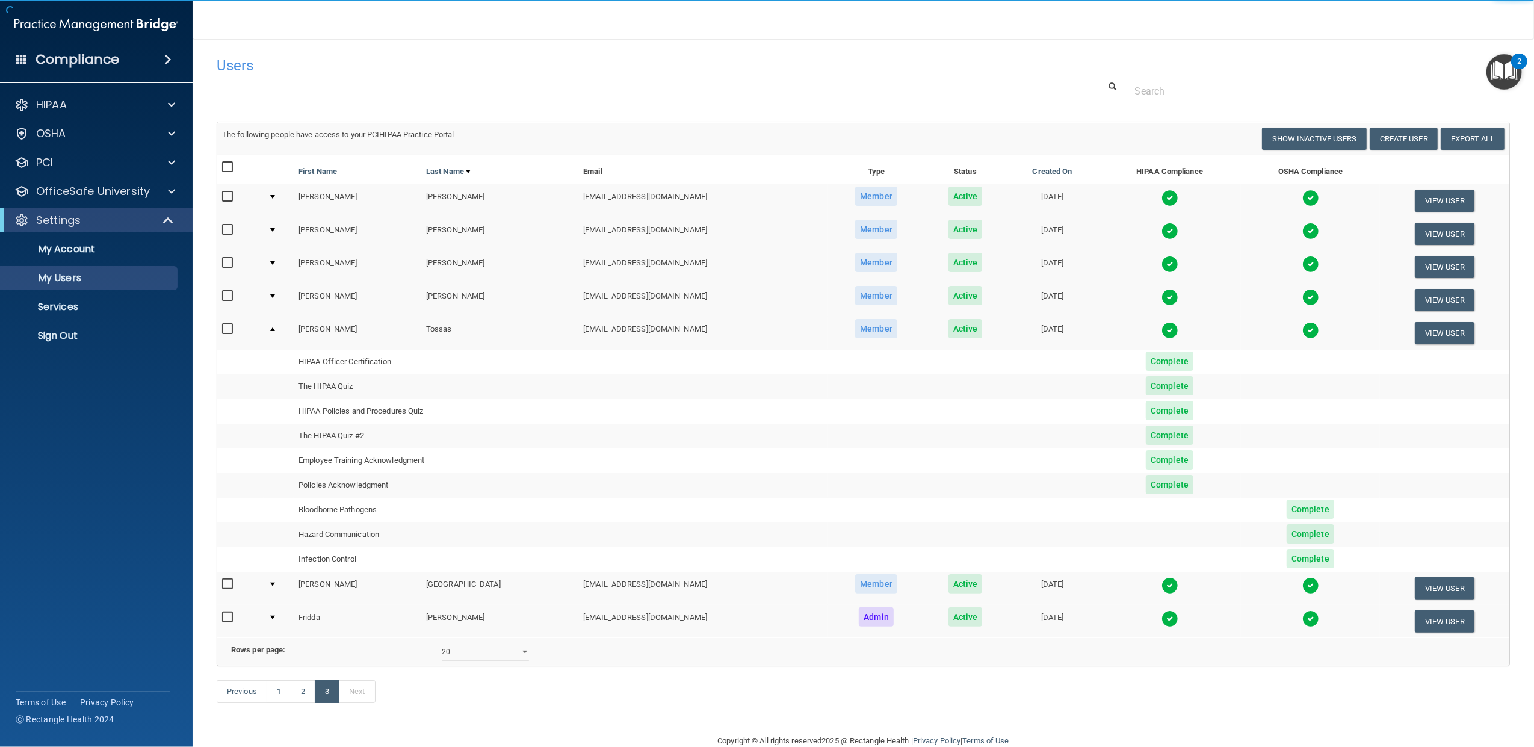
click at [270, 550] on td at bounding box center [279, 559] width 30 height 25
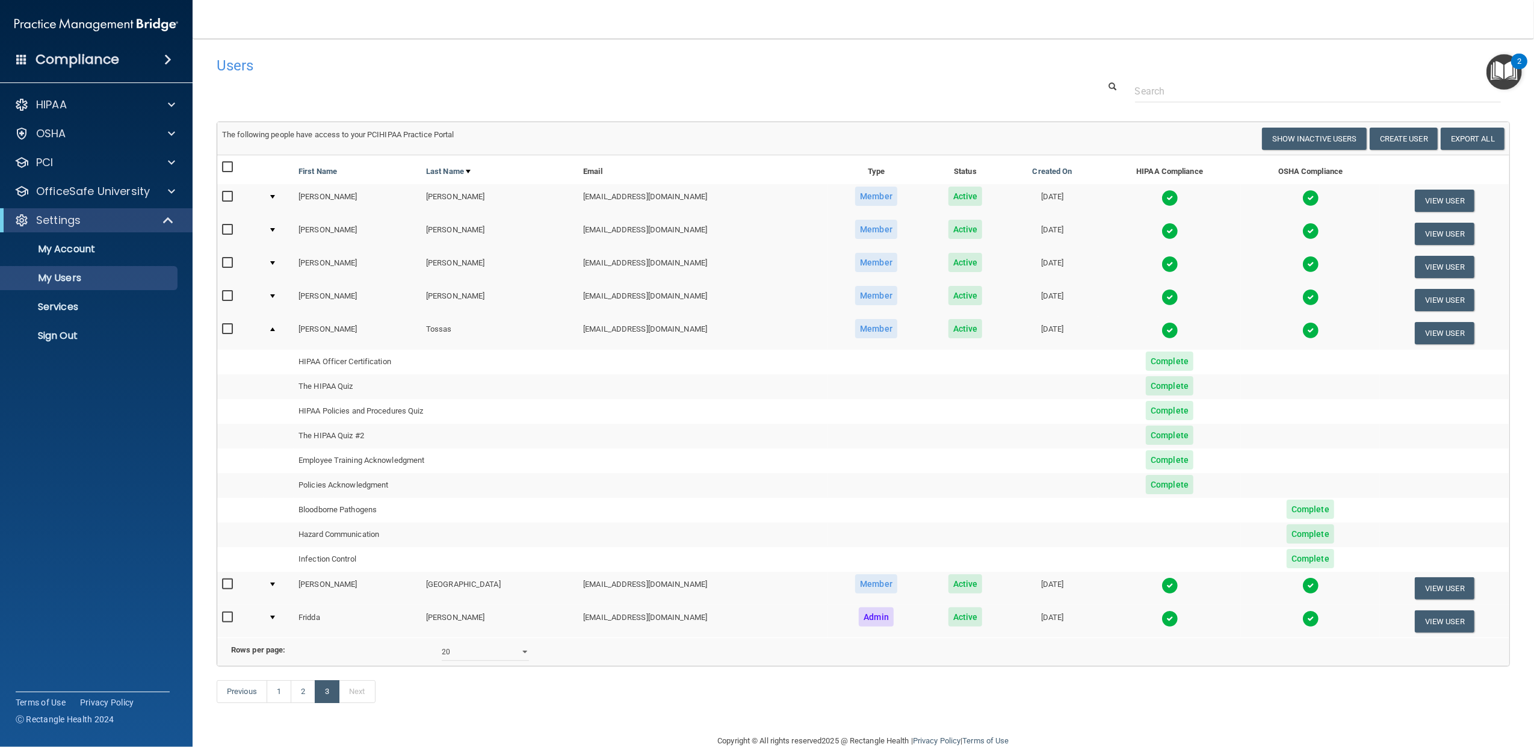
click at [272, 587] on td at bounding box center [279, 588] width 30 height 33
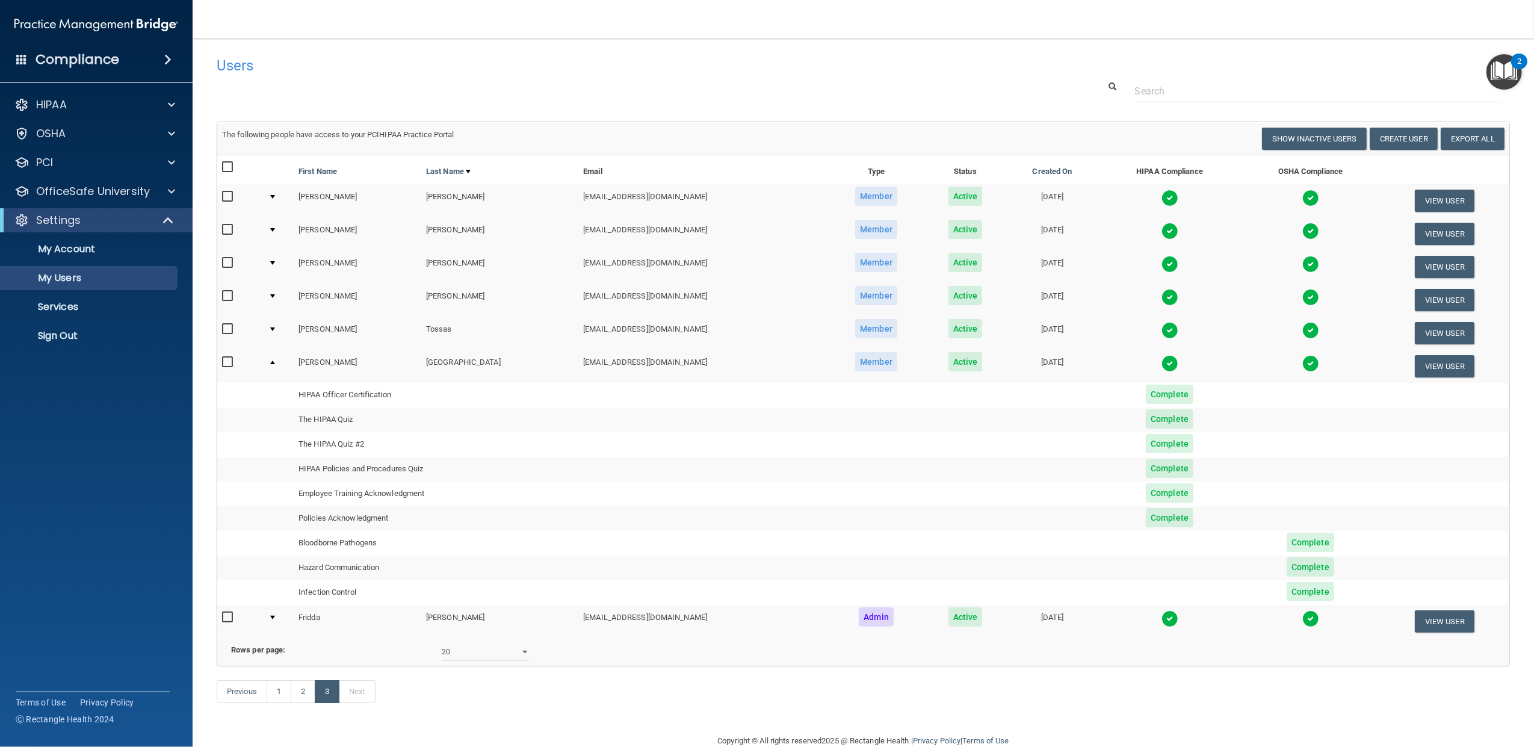
click at [270, 617] on div at bounding box center [272, 618] width 5 height 4
